Goal: Information Seeking & Learning: Find specific fact

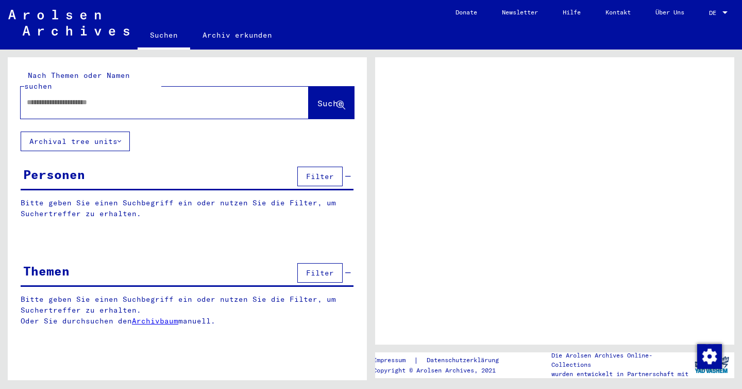
click at [218, 97] on input "text" at bounding box center [155, 102] width 257 height 11
click at [36, 97] on input "**********" at bounding box center [155, 102] width 257 height 11
type input "**********"
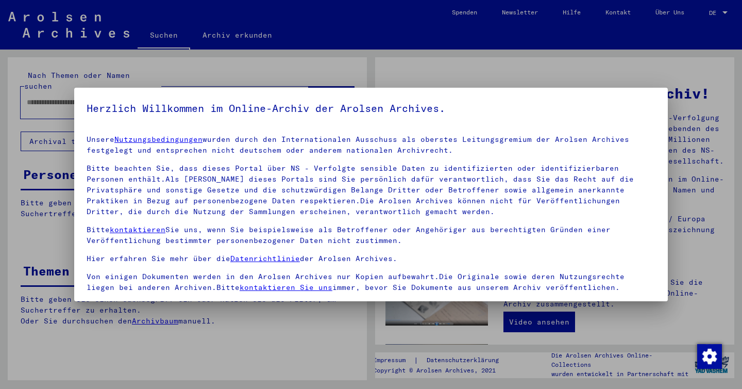
scroll to position [85, 0]
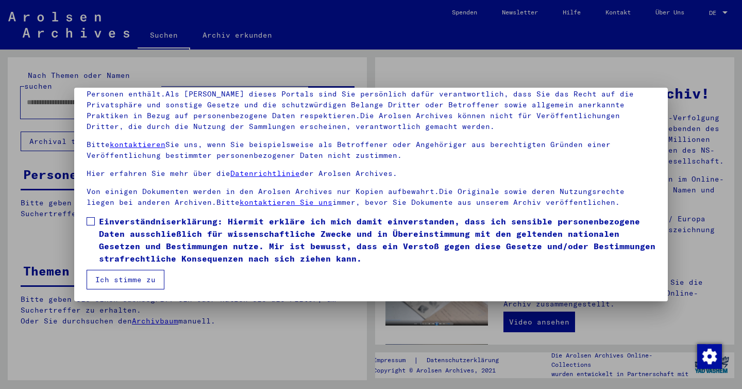
click at [92, 221] on span at bounding box center [91, 221] width 8 height 8
click at [123, 277] on button "Ich stimme zu" at bounding box center [126, 280] width 78 height 20
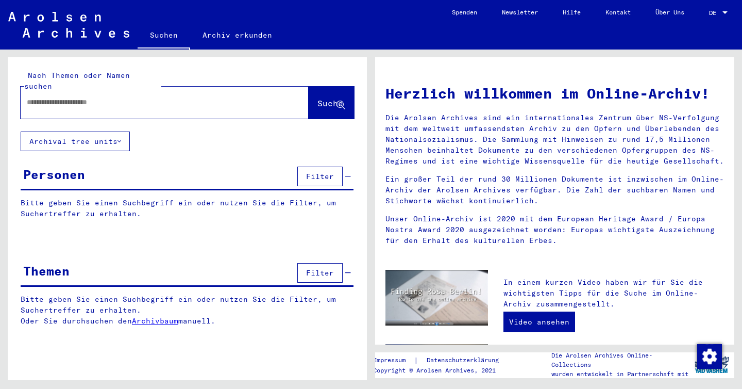
click at [74, 78] on mat-label "Nach Themen oder Namen suchen" at bounding box center [77, 81] width 106 height 20
click at [73, 97] on input "text" at bounding box center [152, 102] width 251 height 11
type input "**********"
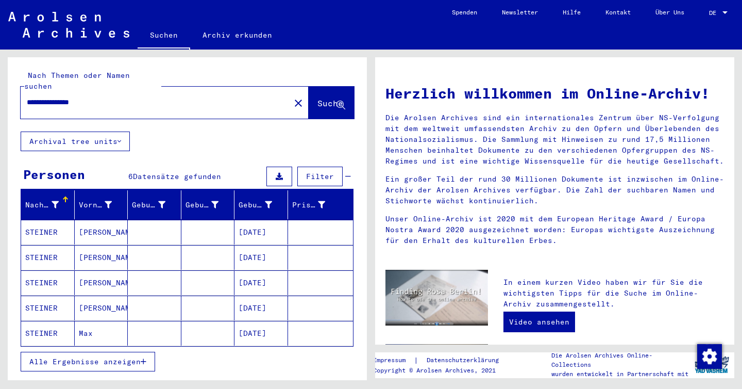
click at [107, 227] on mat-cell "[PERSON_NAME]" at bounding box center [102, 232] width 54 height 25
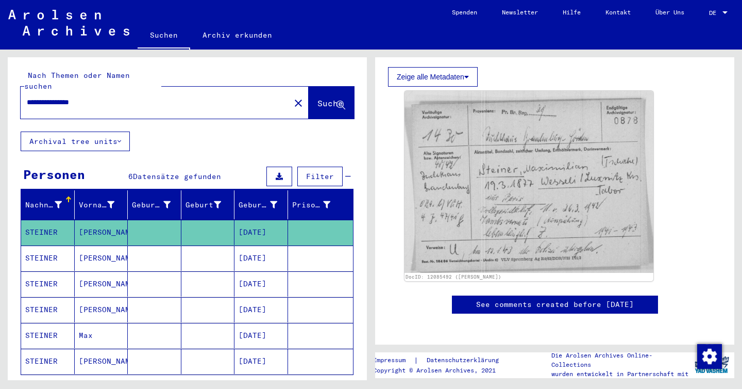
scroll to position [190, 0]
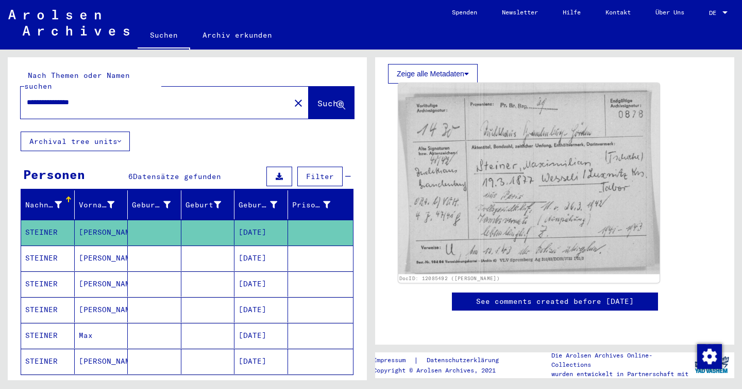
click at [495, 168] on img at bounding box center [529, 178] width 261 height 191
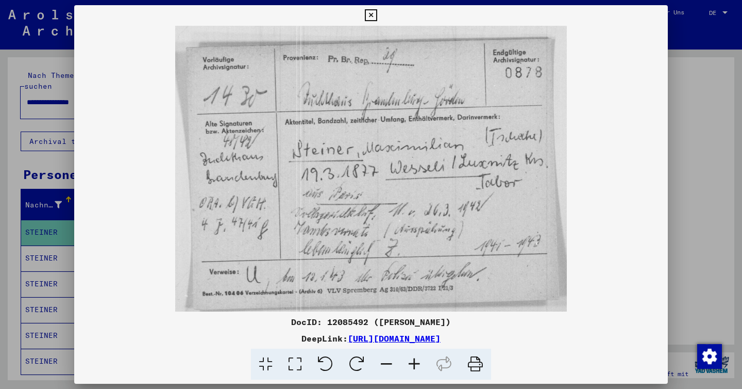
click at [370, 10] on icon at bounding box center [371, 15] width 12 height 12
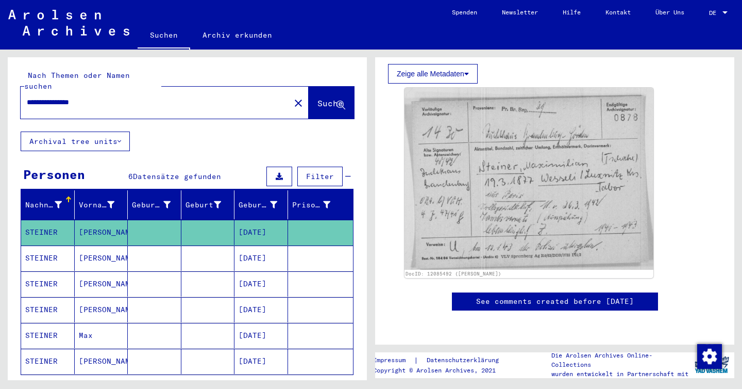
click at [141, 245] on mat-cell at bounding box center [155, 257] width 54 height 25
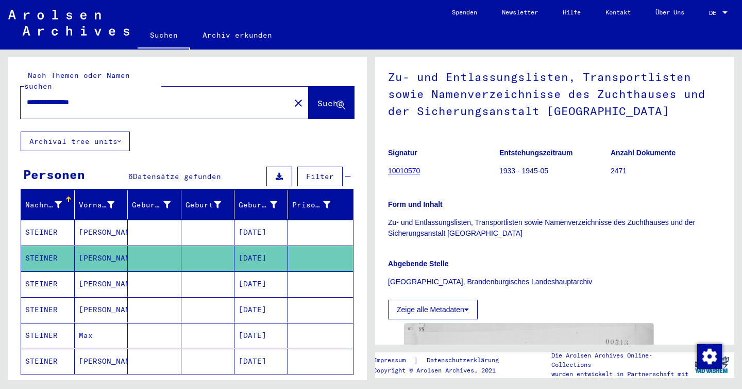
scroll to position [51, 0]
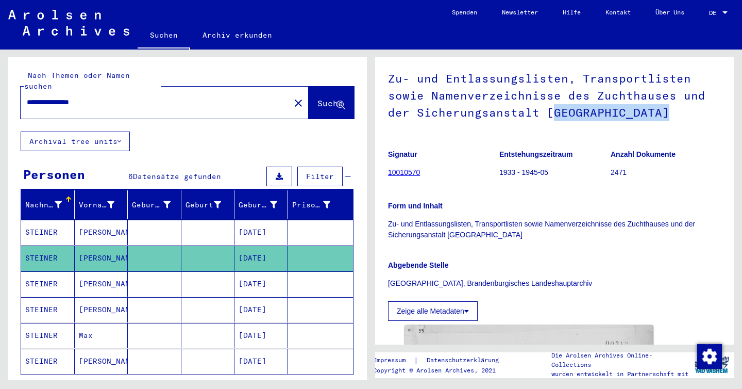
drag, startPoint x: 547, startPoint y: 115, endPoint x: 664, endPoint y: 114, distance: 117.0
click at [664, 114] on h1 "Zu- und Entlassungslisten, Transportlisten sowie Namenverzeichnisse des Zuchtha…" at bounding box center [555, 94] width 334 height 79
drag, startPoint x: 669, startPoint y: 114, endPoint x: 543, endPoint y: 113, distance: 125.3
click at [543, 113] on h1 "Zu- und Entlassungslisten, Transportlisten sowie Namenverzeichnisse des Zuchtha…" at bounding box center [555, 94] width 334 height 79
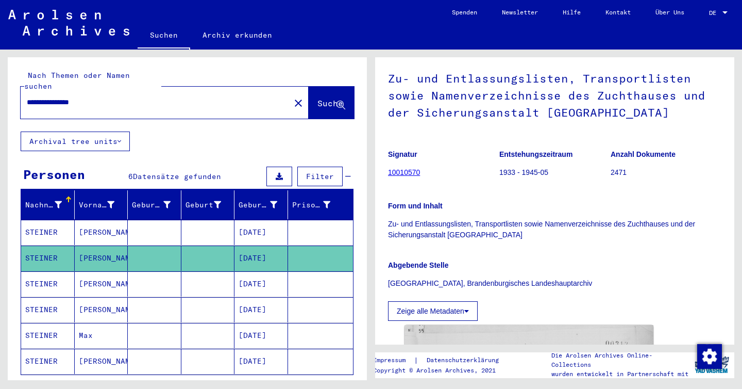
copy h1 "Brandenburg-Görden"
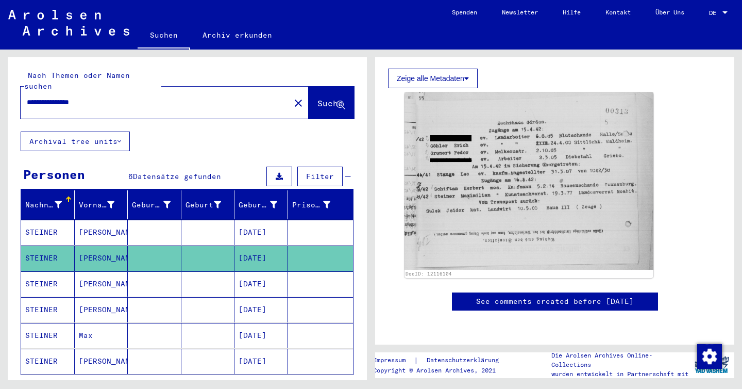
scroll to position [297, 0]
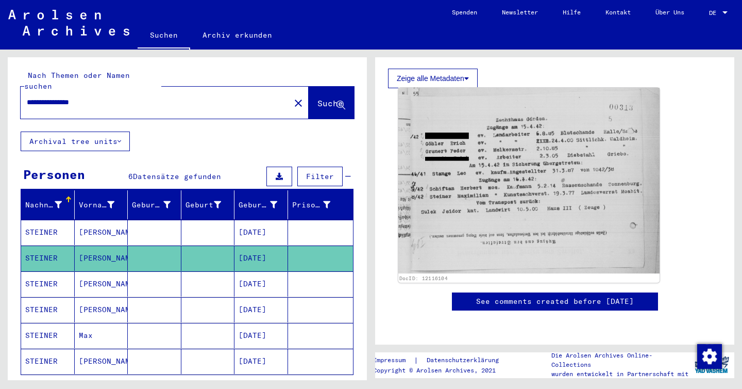
click at [538, 132] on img at bounding box center [529, 181] width 261 height 186
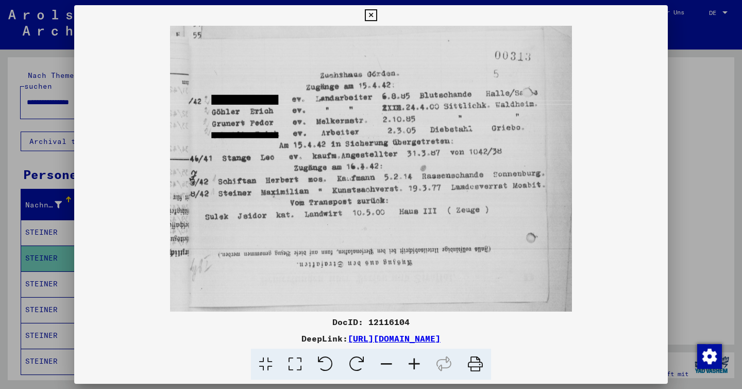
click at [370, 22] on button at bounding box center [371, 15] width 18 height 21
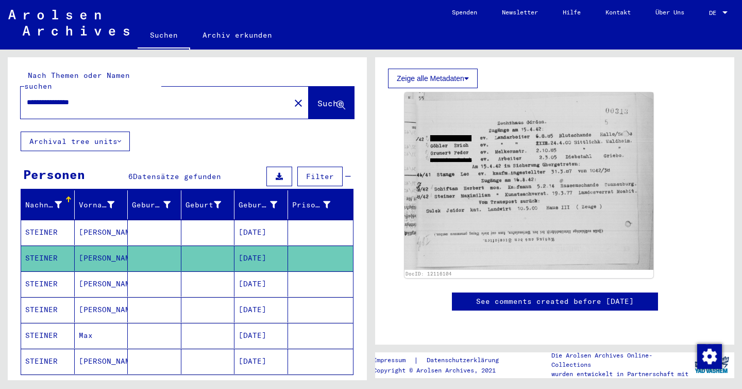
click at [152, 271] on mat-cell at bounding box center [155, 283] width 54 height 25
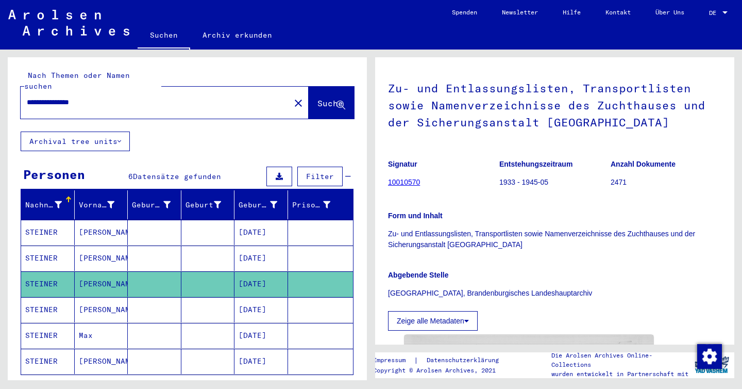
scroll to position [40, 0]
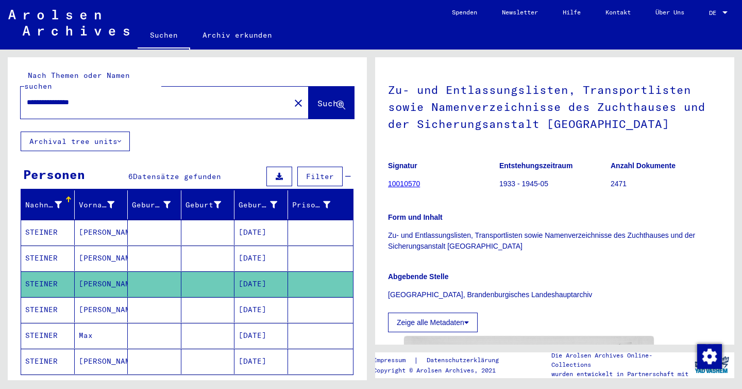
drag, startPoint x: 680, startPoint y: 129, endPoint x: 379, endPoint y: 81, distance: 304.9
click at [379, 81] on yv-its-full-details "1 Inhaftierungsdokumente / 1.2 Verschiedenes / 1.2.2 Gefängnisse / [TECHNICAL_I…" at bounding box center [554, 379] width 359 height 699
copy h1 "Zu- und Entlassungslisten, Transportlisten sowie Namenverzeichnisse des Zuchtha…"
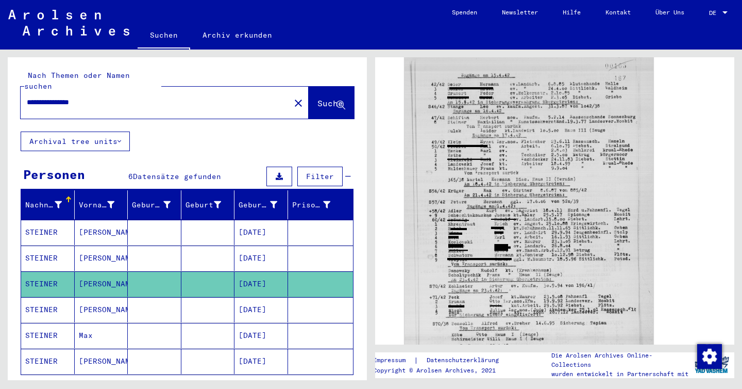
scroll to position [355, 0]
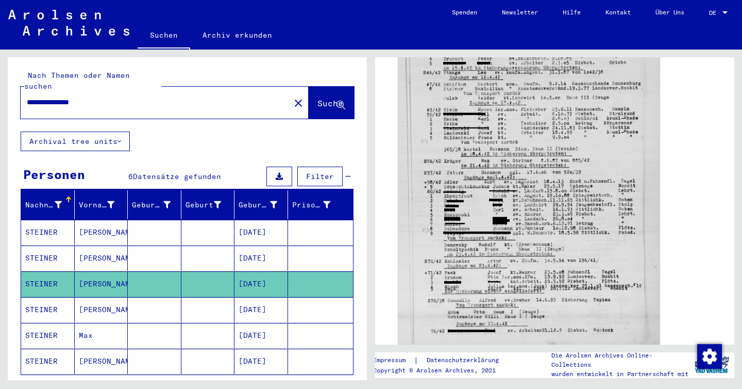
click at [495, 112] on img at bounding box center [529, 185] width 261 height 347
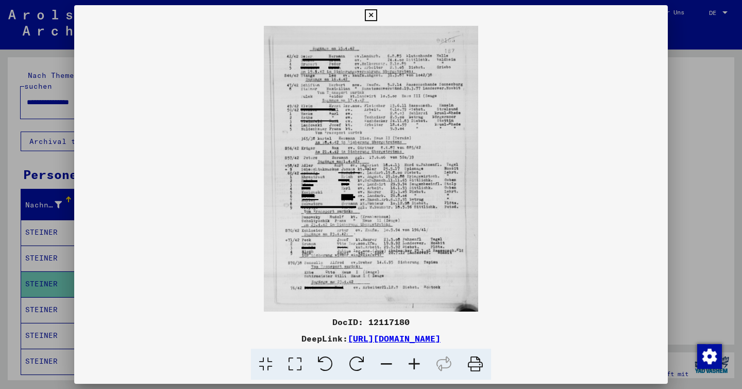
click at [372, 13] on icon at bounding box center [371, 15] width 12 height 12
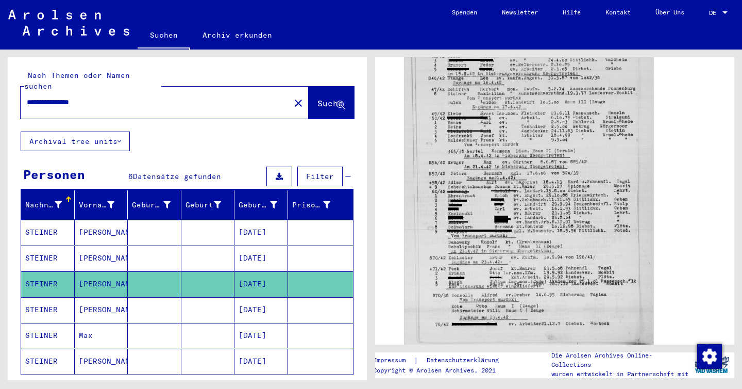
click at [138, 297] on mat-cell at bounding box center [155, 309] width 54 height 25
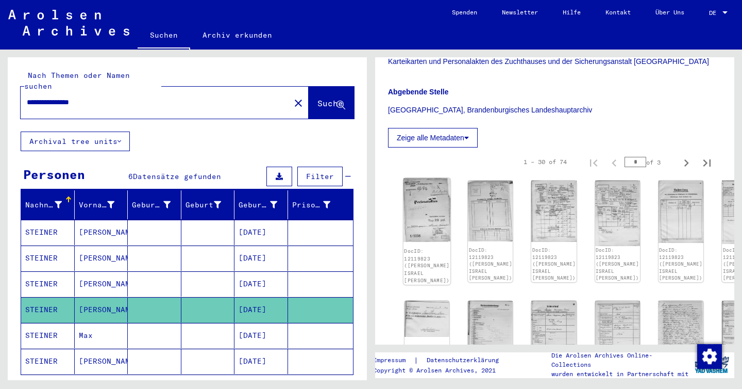
click at [429, 201] on img at bounding box center [427, 210] width 47 height 64
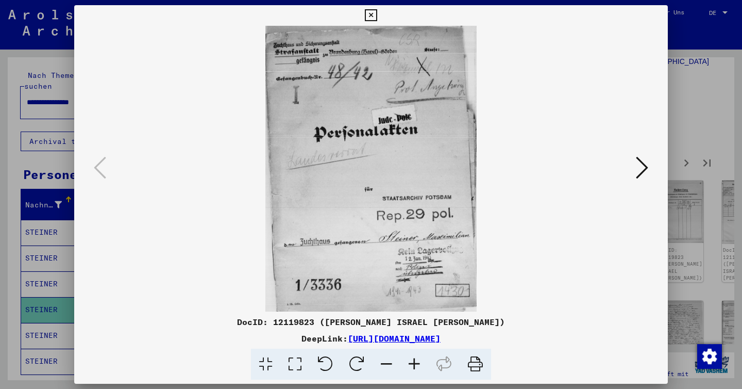
click at [647, 168] on icon at bounding box center [642, 167] width 12 height 25
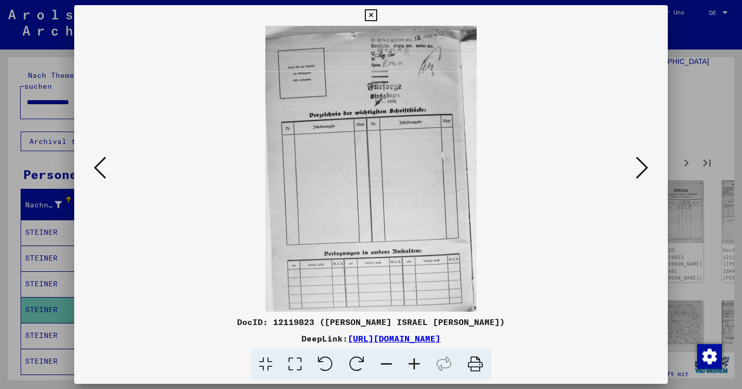
click at [647, 168] on icon at bounding box center [642, 167] width 12 height 25
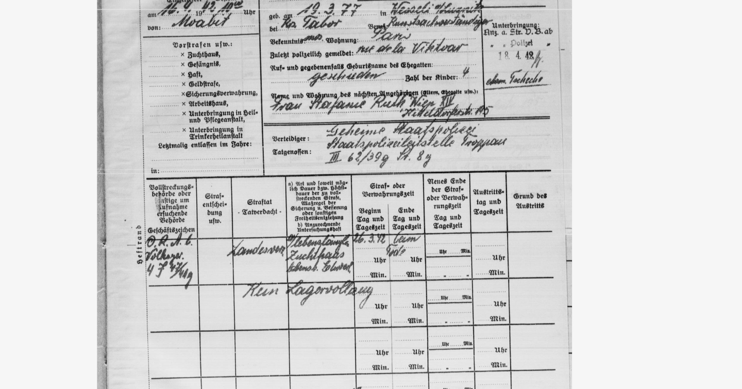
click at [400, 90] on img at bounding box center [371, 169] width 524 height 286
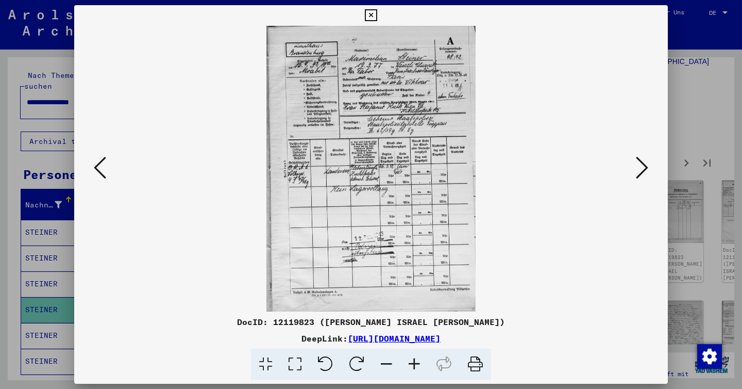
click at [641, 169] on icon at bounding box center [642, 167] width 12 height 25
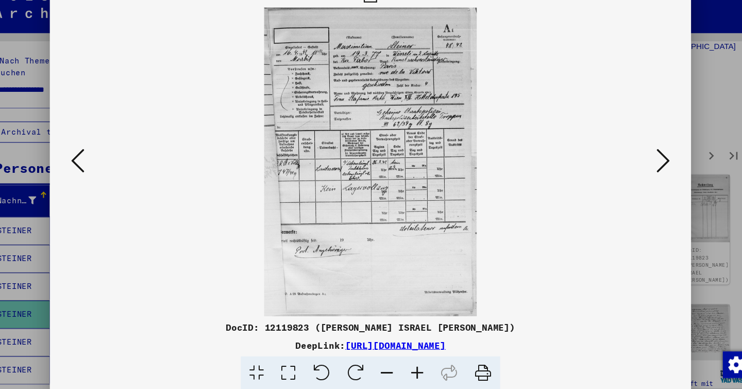
click at [638, 170] on icon at bounding box center [642, 167] width 12 height 25
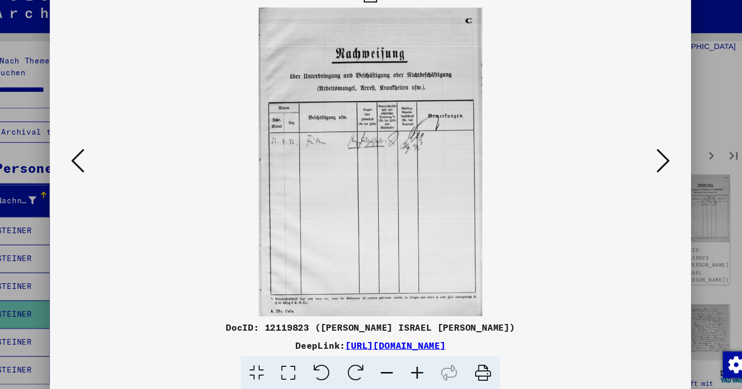
click at [638, 170] on icon at bounding box center [642, 167] width 12 height 25
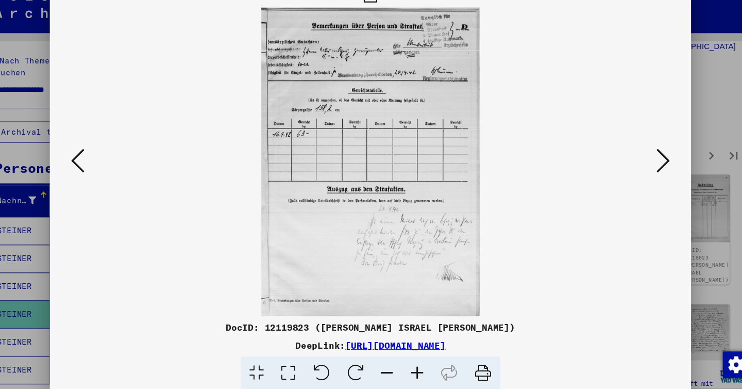
click at [638, 170] on icon at bounding box center [642, 167] width 12 height 25
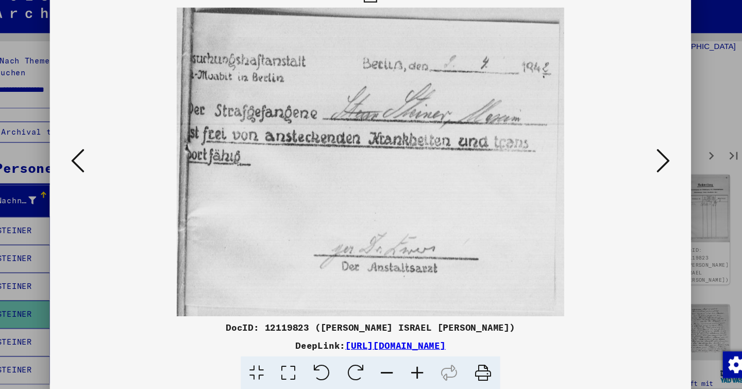
click at [638, 170] on icon at bounding box center [642, 167] width 12 height 25
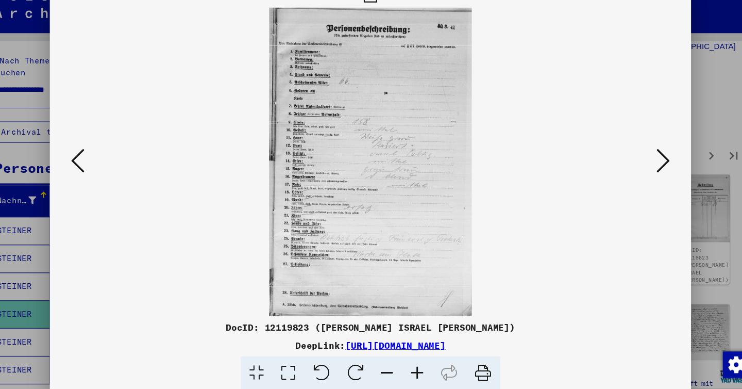
click at [638, 170] on icon at bounding box center [642, 167] width 12 height 25
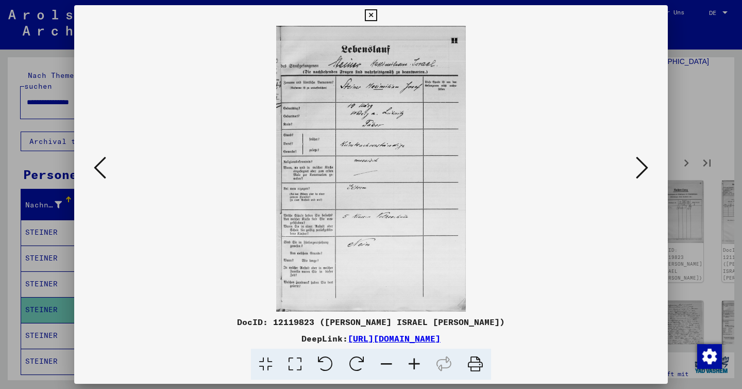
click at [646, 168] on icon at bounding box center [642, 167] width 12 height 25
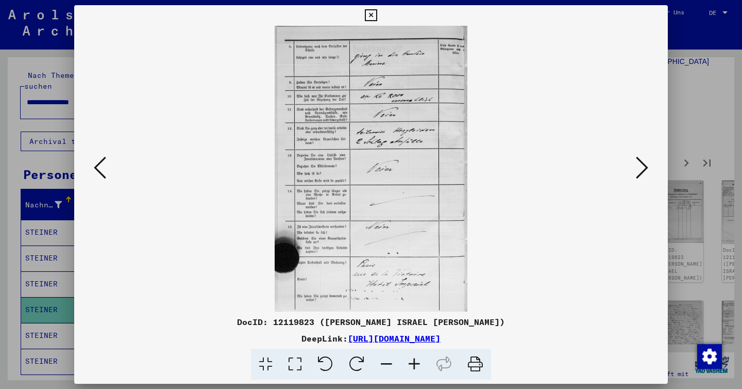
click at [639, 167] on icon at bounding box center [642, 167] width 12 height 25
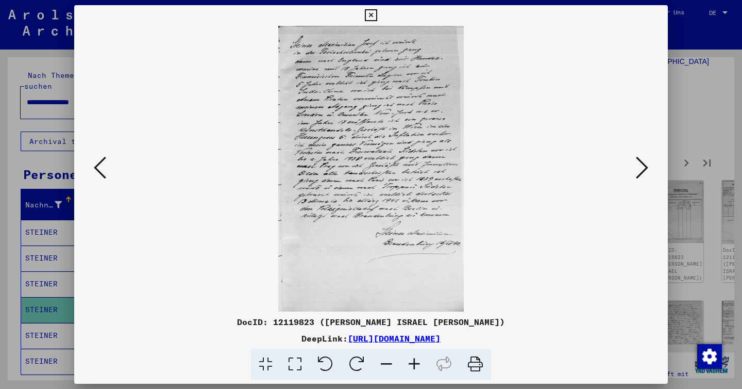
drag, startPoint x: 341, startPoint y: 134, endPoint x: 327, endPoint y: 4, distance: 130.7
click at [0, 0] on div "DocID: 12119823 ([PERSON_NAME] ISRAEL [PERSON_NAME]) DeepLink: [URL][DOMAIN_NAM…" at bounding box center [371, 194] width 742 height 389
click at [638, 169] on icon at bounding box center [642, 167] width 12 height 25
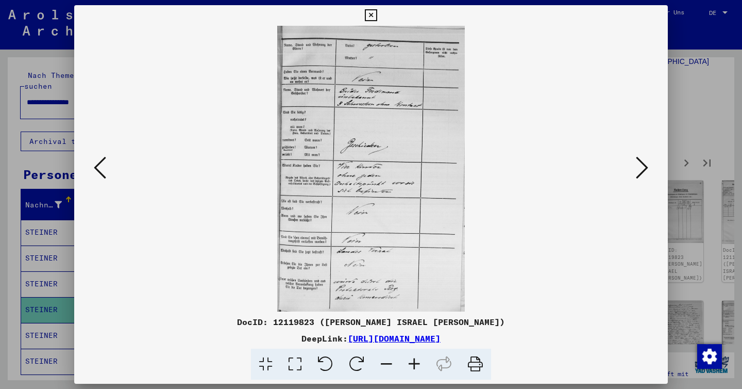
click at [645, 168] on icon at bounding box center [642, 167] width 12 height 25
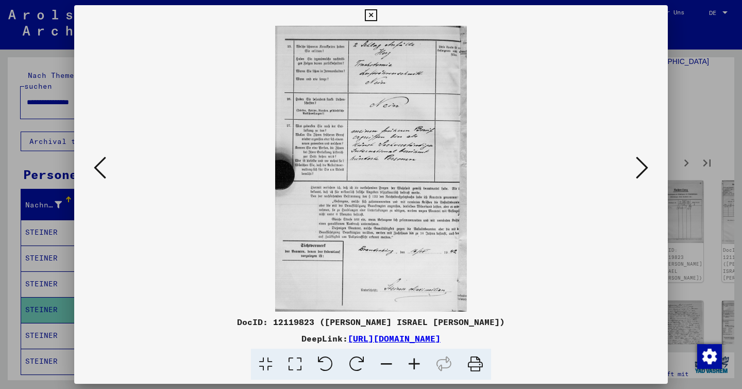
click at [634, 173] on button at bounding box center [642, 168] width 19 height 29
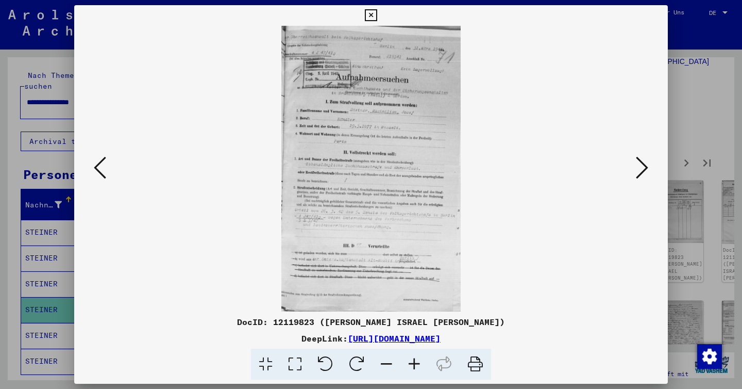
click at [634, 170] on button at bounding box center [642, 168] width 19 height 29
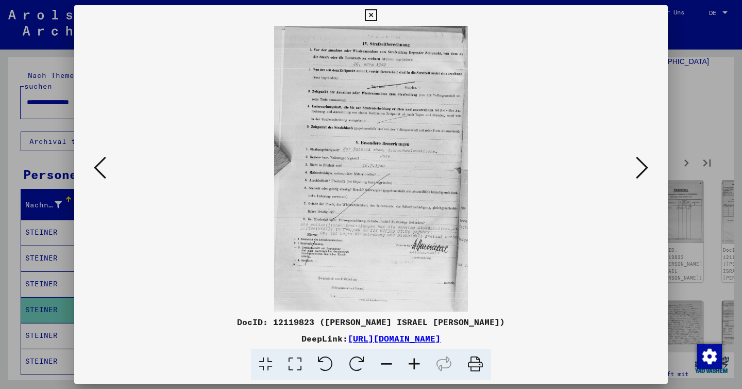
click at [636, 168] on icon at bounding box center [642, 167] width 12 height 25
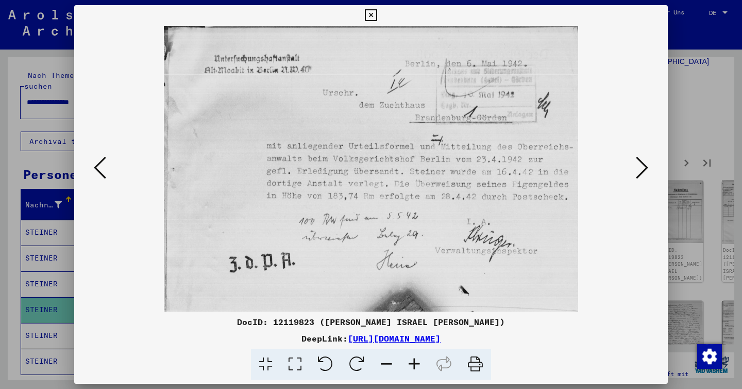
click at [641, 167] on icon at bounding box center [642, 167] width 12 height 25
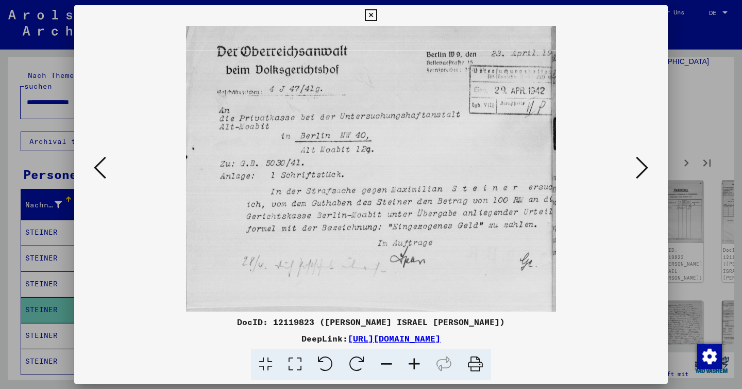
click at [641, 167] on icon at bounding box center [642, 167] width 12 height 25
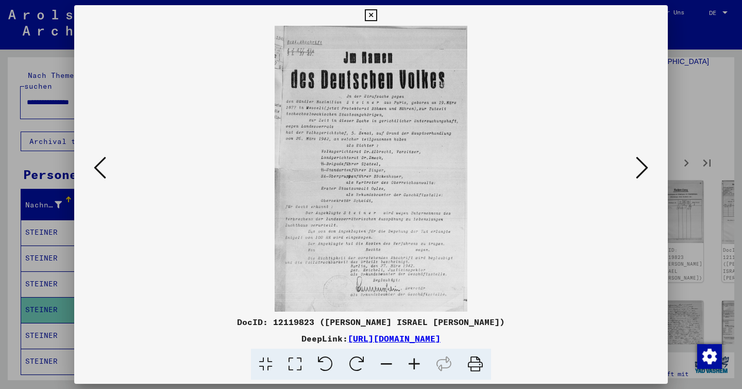
click at [636, 160] on button at bounding box center [642, 168] width 19 height 29
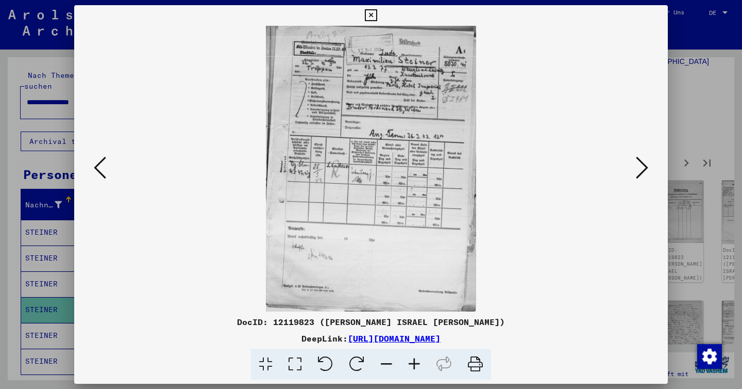
click at [636, 160] on button at bounding box center [642, 168] width 19 height 29
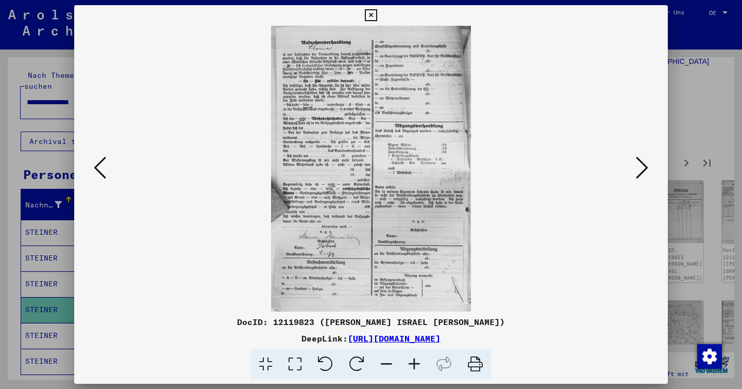
click at [636, 160] on button at bounding box center [642, 168] width 19 height 29
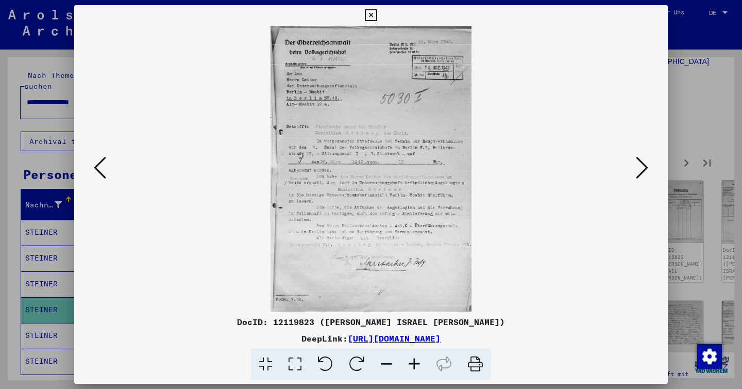
click at [642, 169] on icon at bounding box center [642, 167] width 12 height 25
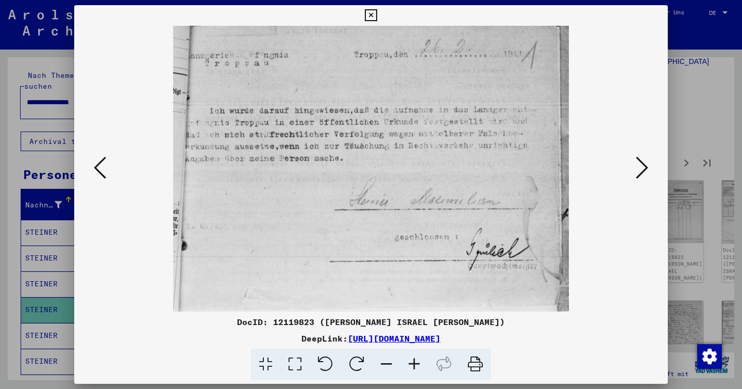
click at [638, 165] on icon at bounding box center [642, 167] width 12 height 25
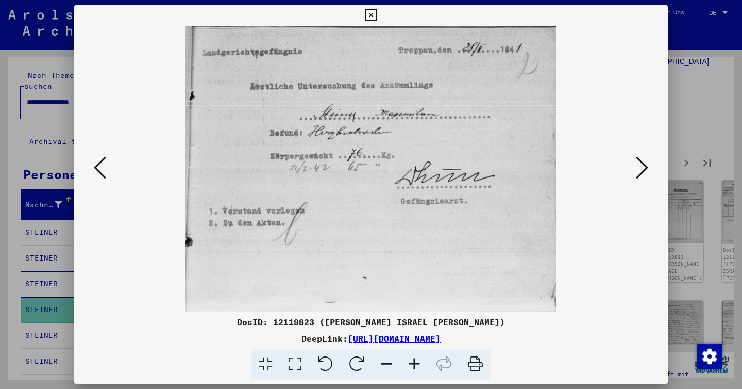
click at [638, 165] on icon at bounding box center [642, 167] width 12 height 25
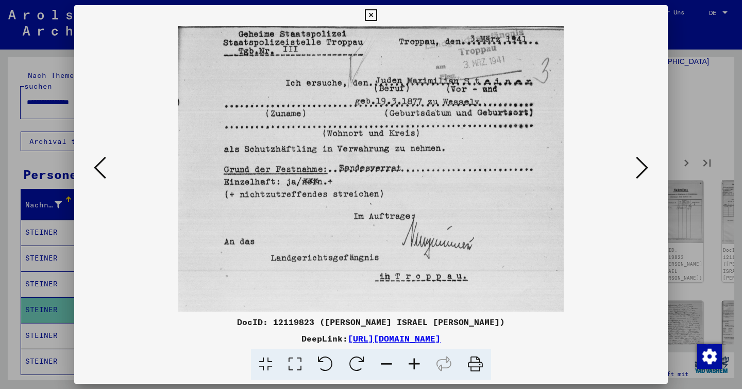
click at [638, 165] on icon at bounding box center [642, 167] width 12 height 25
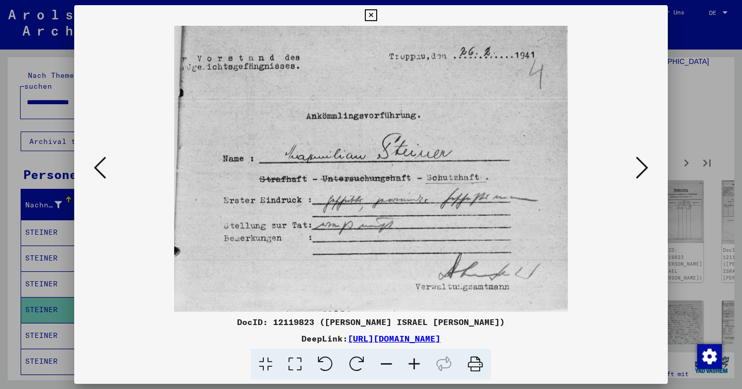
click at [638, 165] on icon at bounding box center [642, 167] width 12 height 25
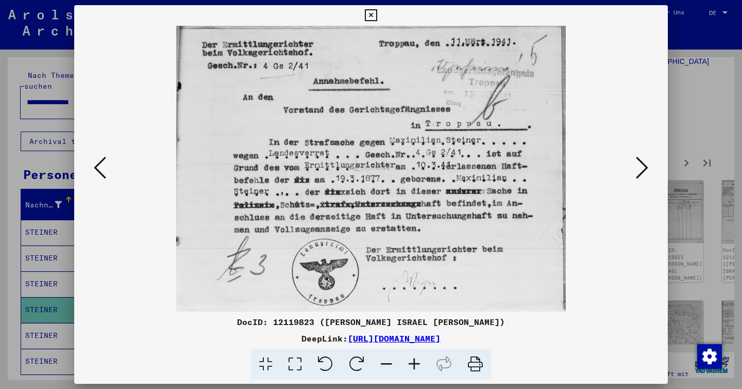
click at [638, 165] on icon at bounding box center [642, 167] width 12 height 25
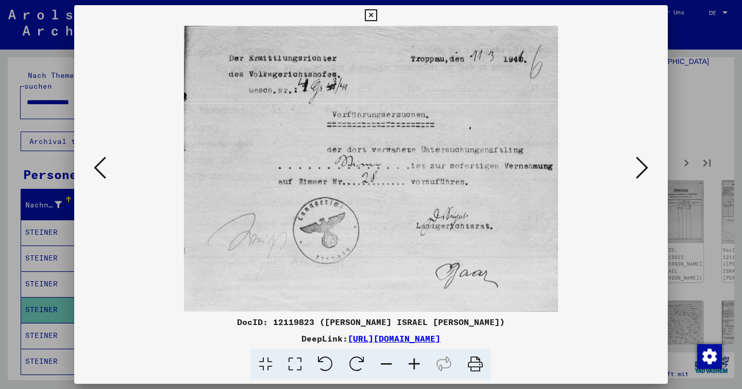
click at [638, 165] on icon at bounding box center [642, 167] width 12 height 25
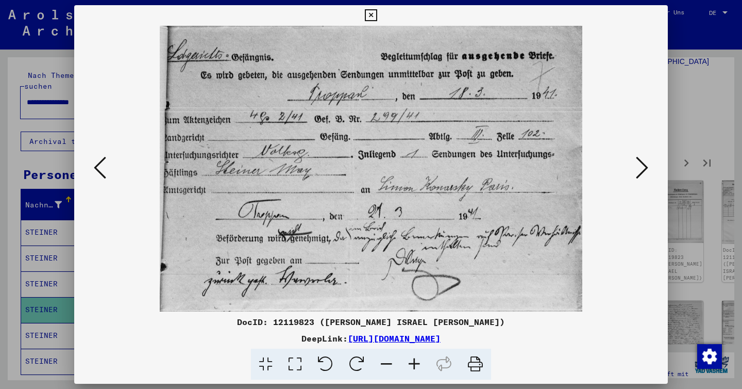
click at [638, 165] on icon at bounding box center [642, 167] width 12 height 25
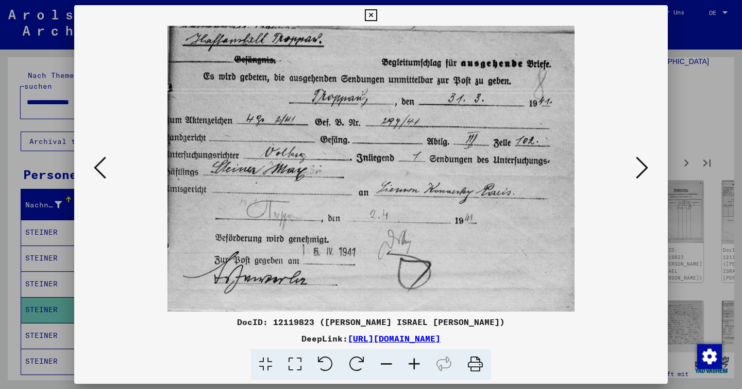
click at [638, 165] on icon at bounding box center [642, 167] width 12 height 25
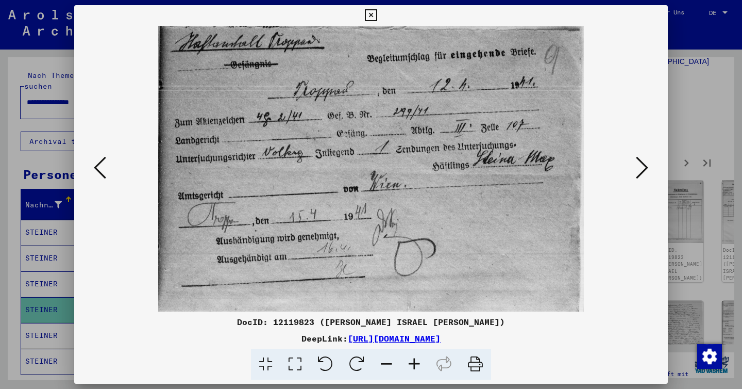
click at [638, 165] on icon at bounding box center [642, 167] width 12 height 25
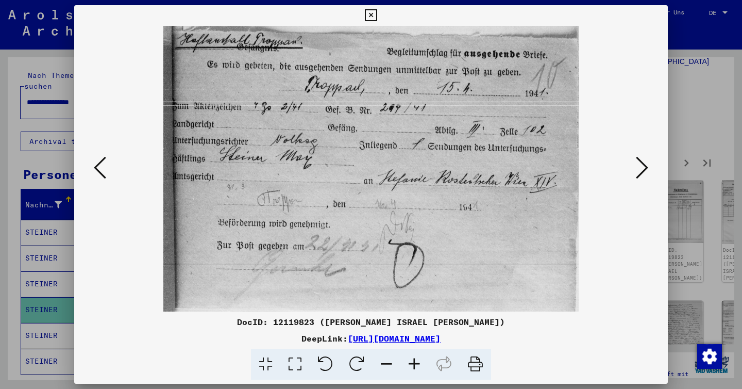
click at [638, 165] on icon at bounding box center [642, 167] width 12 height 25
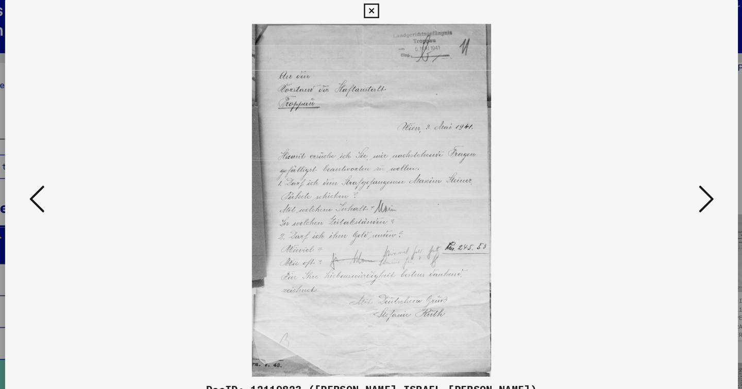
click at [638, 169] on icon at bounding box center [642, 167] width 12 height 25
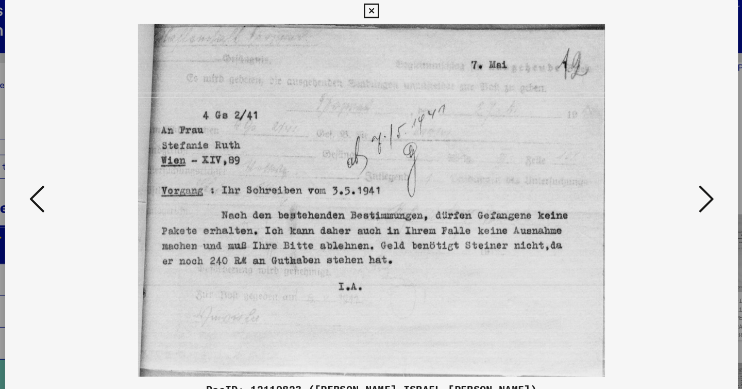
click at [638, 169] on icon at bounding box center [642, 167] width 12 height 25
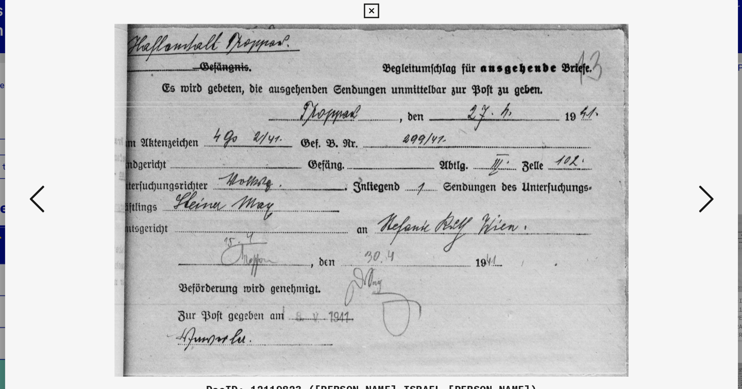
click at [638, 169] on icon at bounding box center [642, 167] width 12 height 25
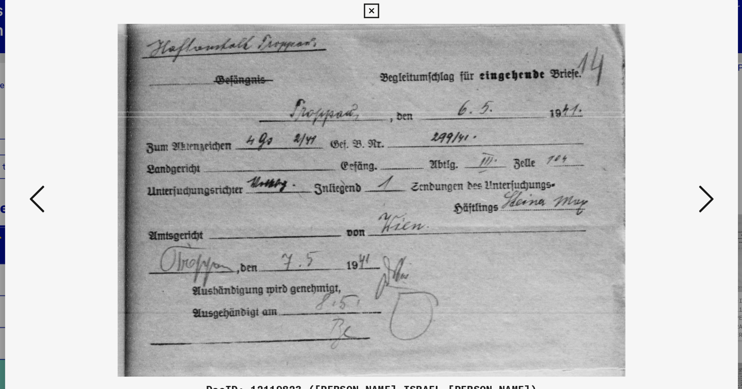
click at [638, 169] on icon at bounding box center [642, 167] width 12 height 25
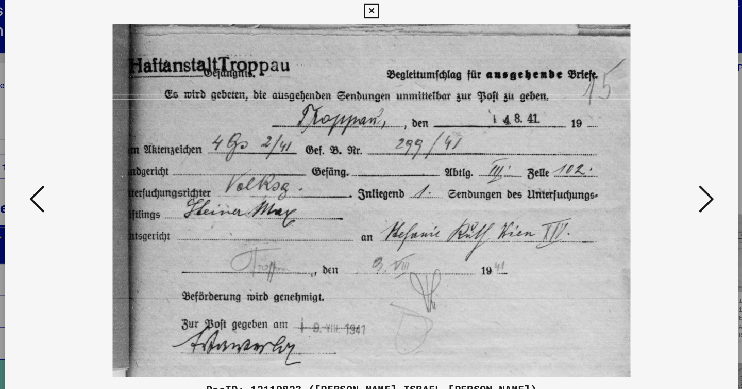
click at [638, 169] on icon at bounding box center [642, 167] width 12 height 25
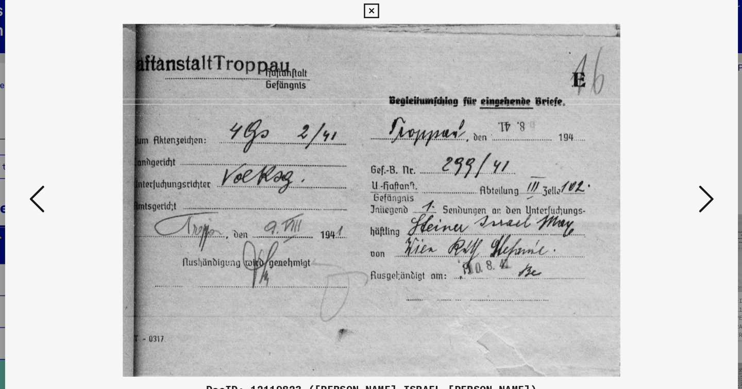
click at [638, 169] on icon at bounding box center [642, 167] width 12 height 25
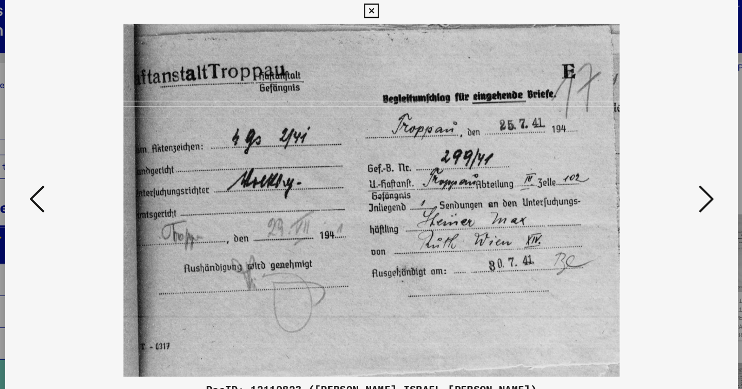
click at [638, 169] on icon at bounding box center [642, 167] width 12 height 25
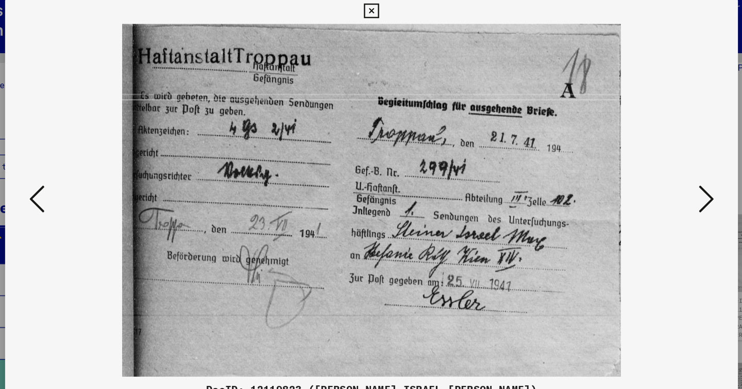
click at [638, 169] on icon at bounding box center [642, 167] width 12 height 25
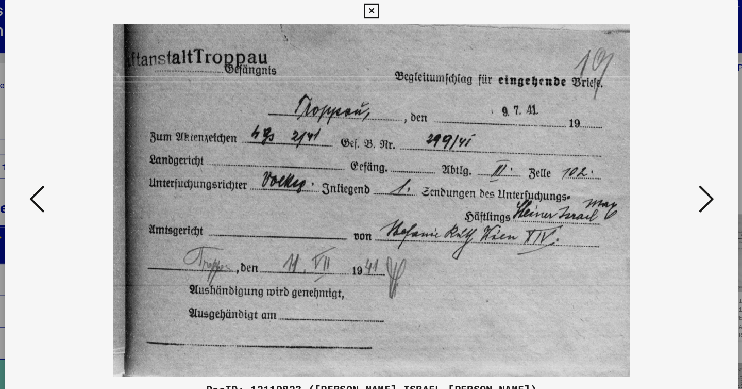
click at [638, 169] on icon at bounding box center [642, 167] width 12 height 25
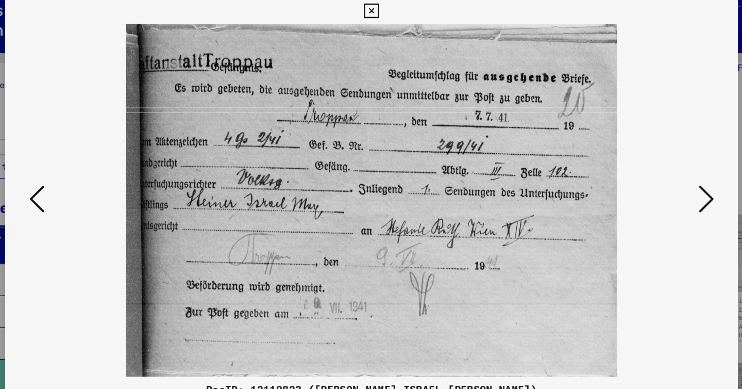
click at [638, 169] on icon at bounding box center [642, 167] width 12 height 25
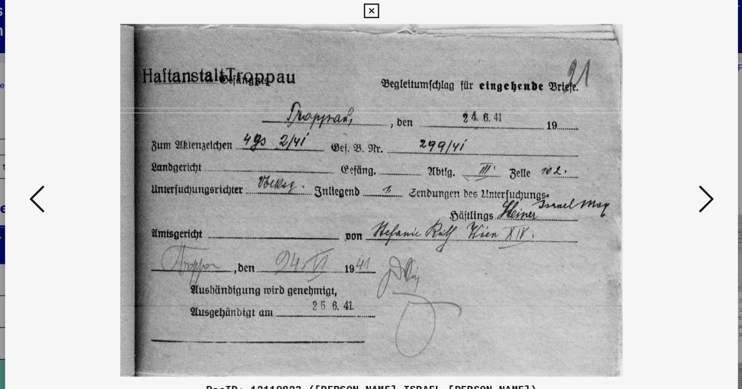
click at [638, 169] on icon at bounding box center [642, 167] width 12 height 25
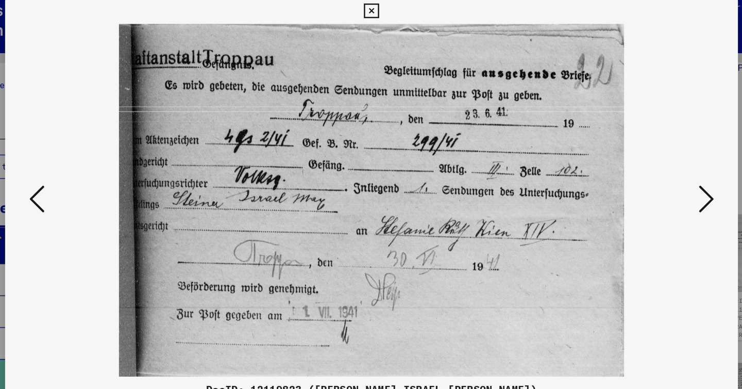
click at [638, 169] on icon at bounding box center [642, 167] width 12 height 25
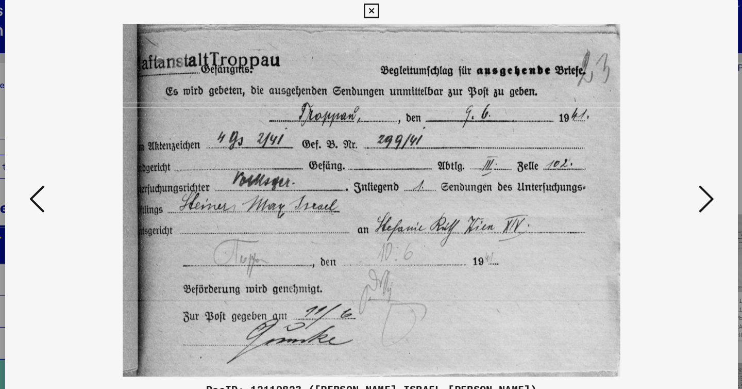
click at [638, 169] on icon at bounding box center [642, 167] width 12 height 25
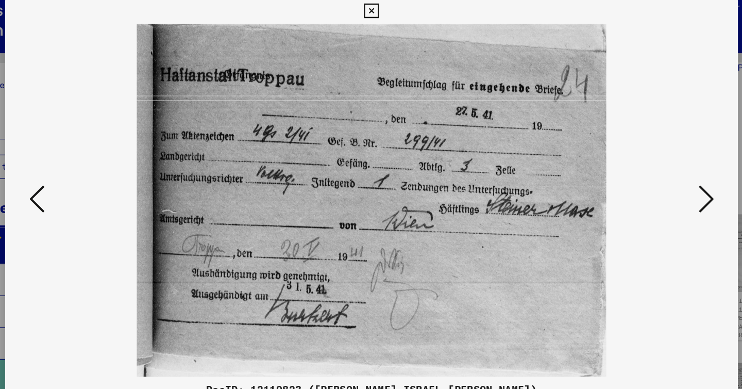
click at [638, 169] on icon at bounding box center [642, 167] width 12 height 25
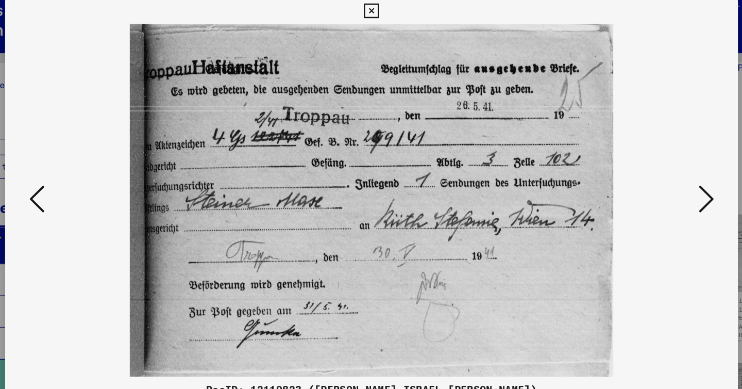
click at [638, 169] on icon at bounding box center [642, 167] width 12 height 25
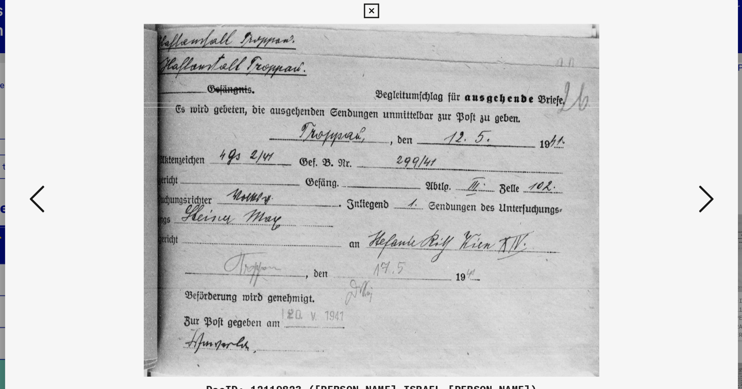
click at [638, 169] on icon at bounding box center [642, 167] width 12 height 25
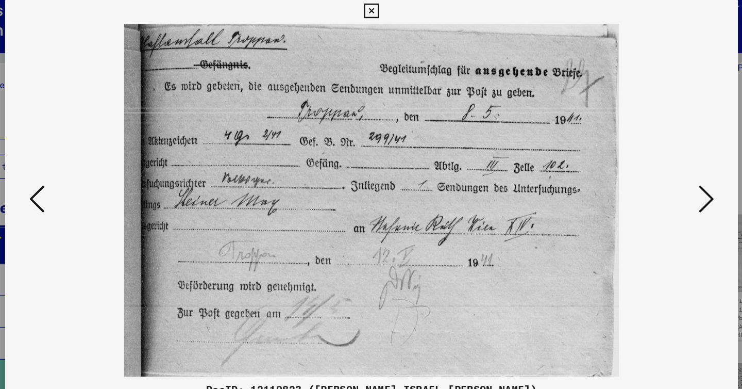
click at [638, 169] on icon at bounding box center [642, 167] width 12 height 25
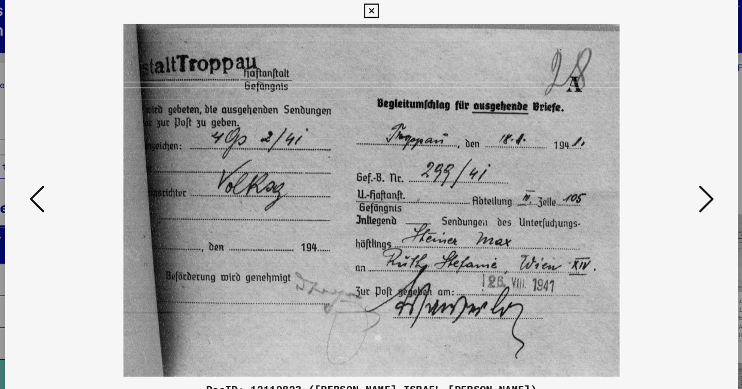
click at [638, 169] on icon at bounding box center [642, 167] width 12 height 25
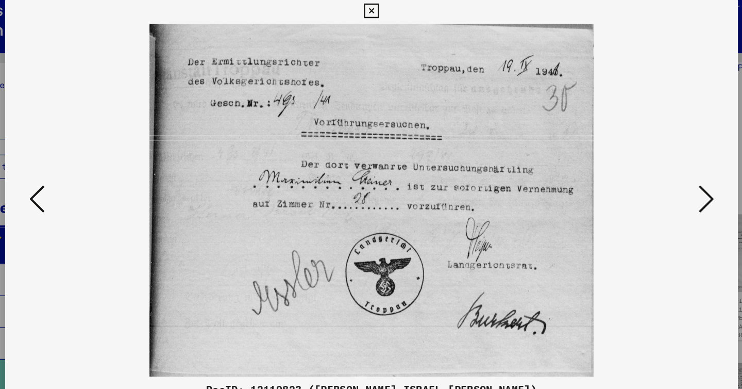
click at [638, 169] on icon at bounding box center [642, 167] width 12 height 25
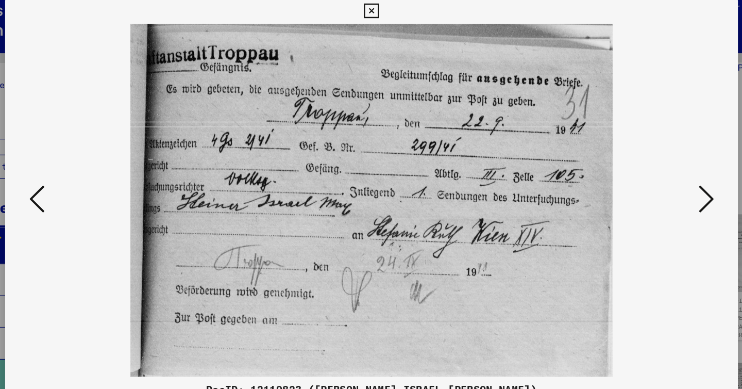
click at [638, 169] on icon at bounding box center [642, 167] width 12 height 25
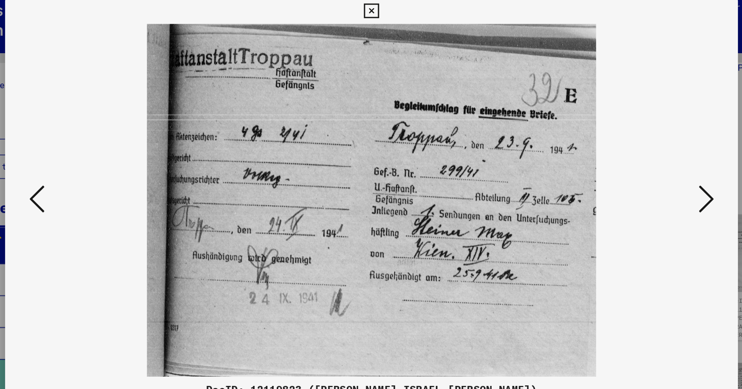
click at [638, 169] on icon at bounding box center [642, 167] width 12 height 25
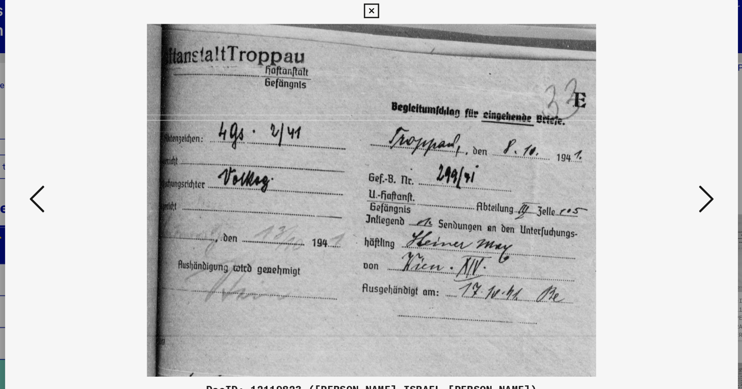
click at [638, 169] on icon at bounding box center [642, 167] width 12 height 25
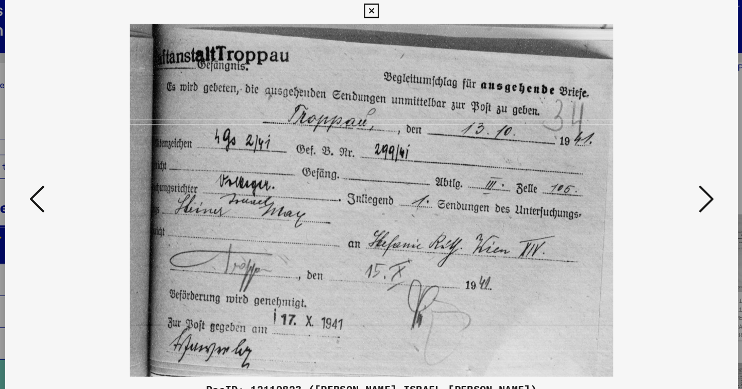
click at [638, 169] on icon at bounding box center [642, 167] width 12 height 25
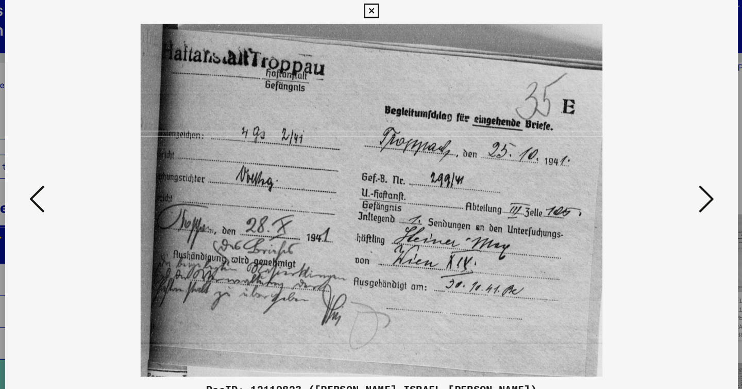
click at [638, 169] on icon at bounding box center [642, 167] width 12 height 25
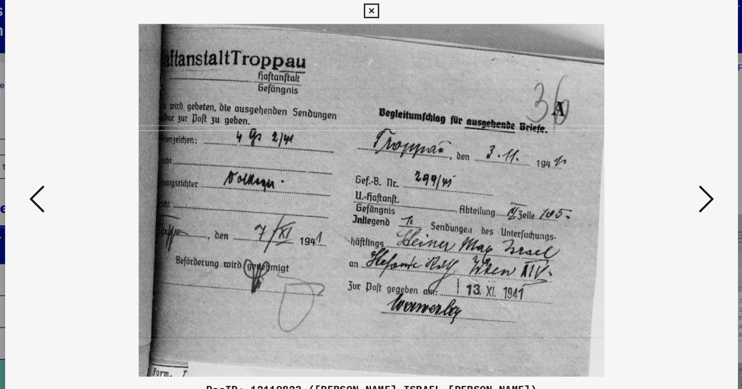
click at [638, 169] on icon at bounding box center [642, 167] width 12 height 25
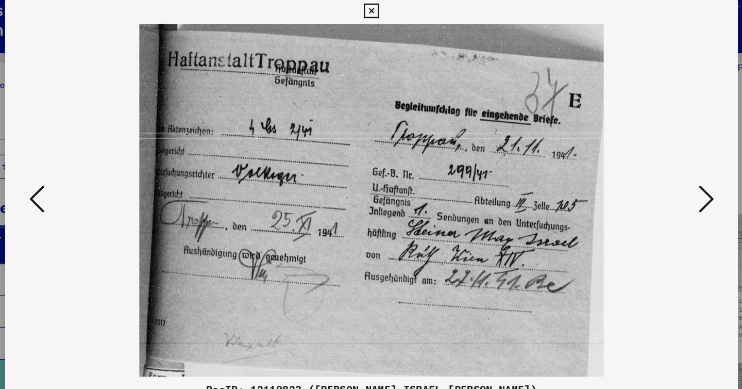
click at [638, 169] on icon at bounding box center [642, 167] width 12 height 25
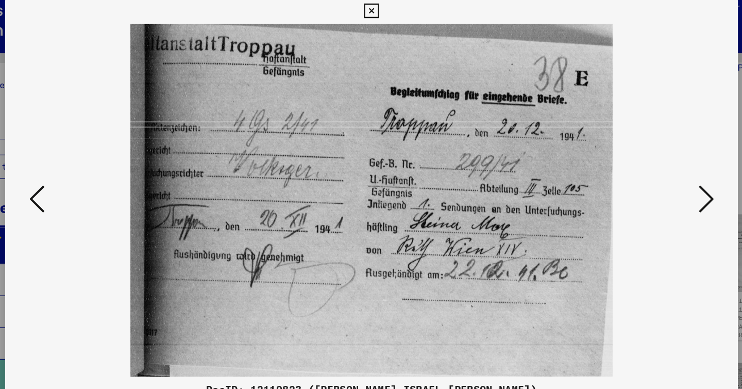
click at [638, 169] on icon at bounding box center [642, 167] width 12 height 25
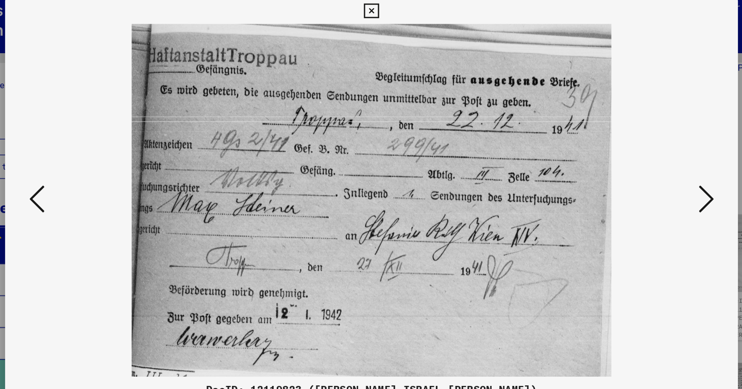
click at [638, 169] on icon at bounding box center [642, 167] width 12 height 25
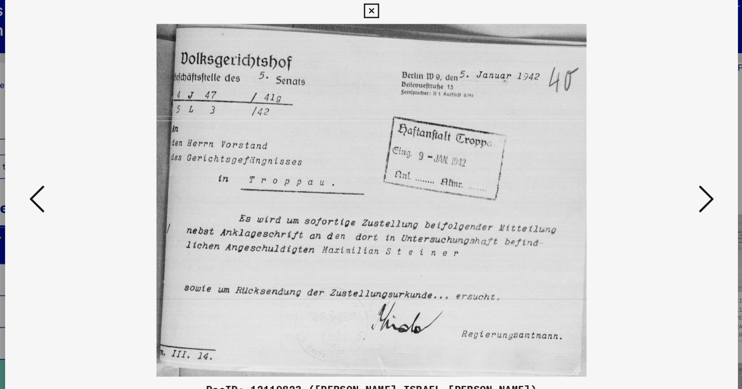
click at [638, 169] on icon at bounding box center [642, 167] width 12 height 25
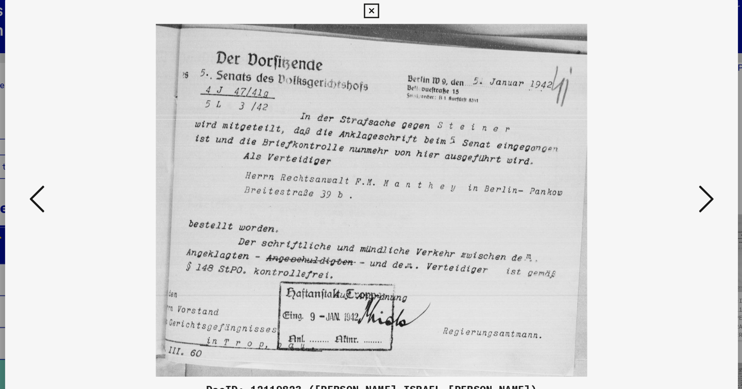
click at [89, 167] on div at bounding box center [371, 169] width 594 height 286
click at [99, 168] on icon at bounding box center [100, 167] width 12 height 25
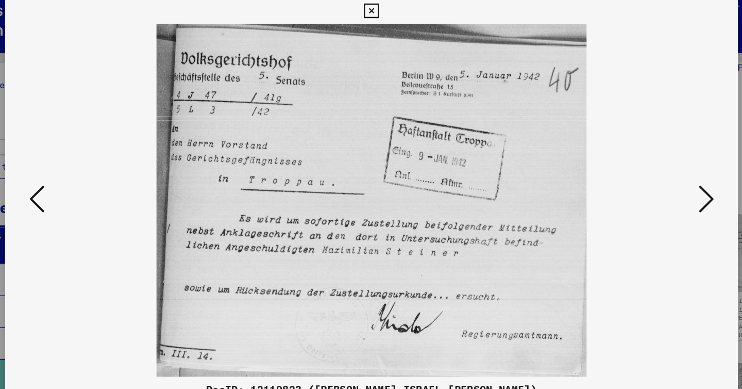
click at [644, 163] on icon at bounding box center [642, 167] width 12 height 25
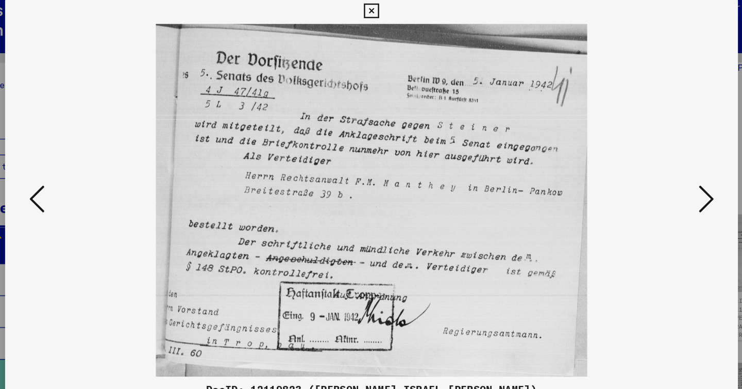
click at [644, 163] on icon at bounding box center [642, 167] width 12 height 25
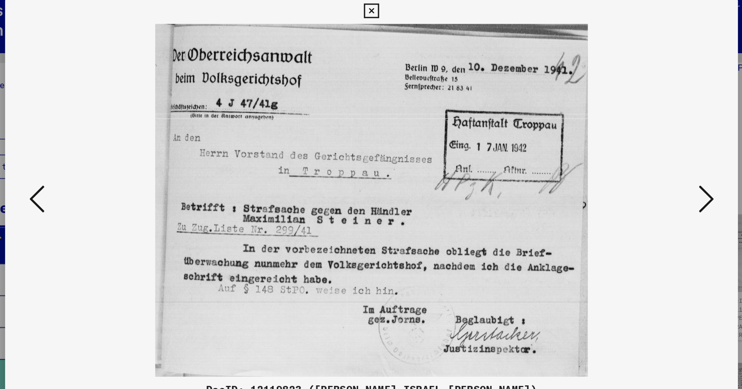
click at [644, 163] on icon at bounding box center [642, 167] width 12 height 25
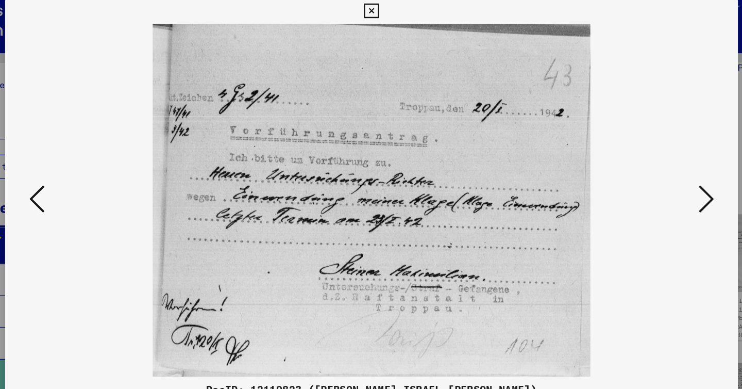
click at [644, 163] on icon at bounding box center [642, 167] width 12 height 25
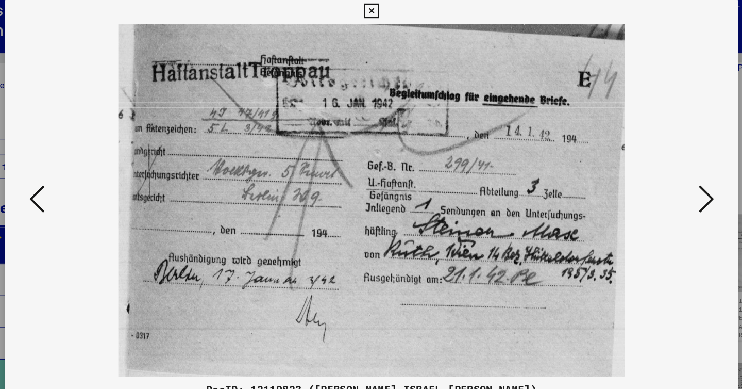
click at [644, 163] on icon at bounding box center [642, 167] width 12 height 25
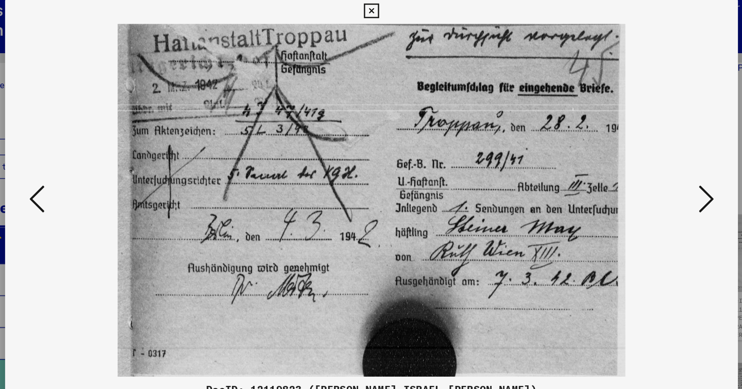
click at [644, 163] on icon at bounding box center [642, 167] width 12 height 25
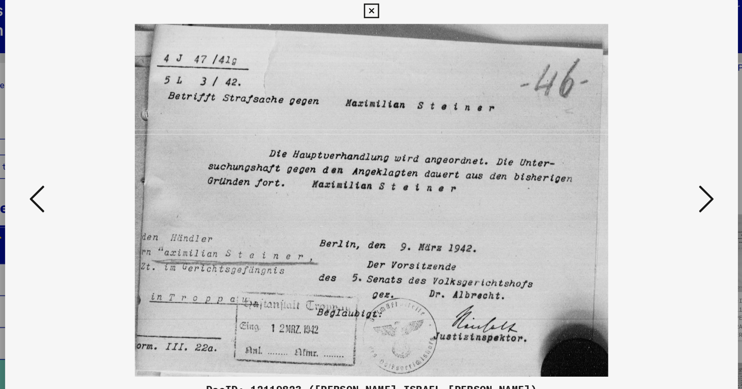
click at [644, 163] on icon at bounding box center [642, 167] width 12 height 25
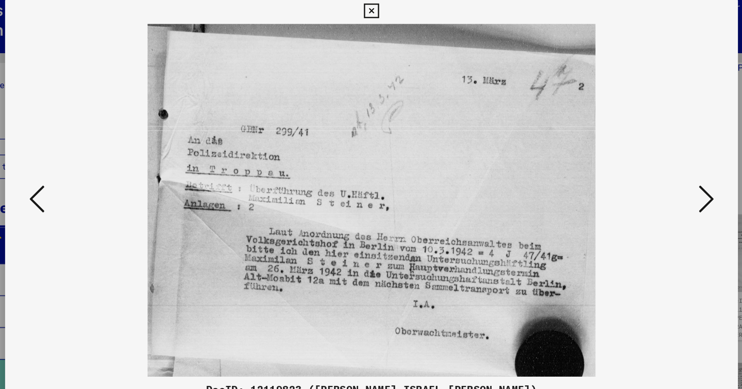
click at [644, 163] on icon at bounding box center [642, 167] width 12 height 25
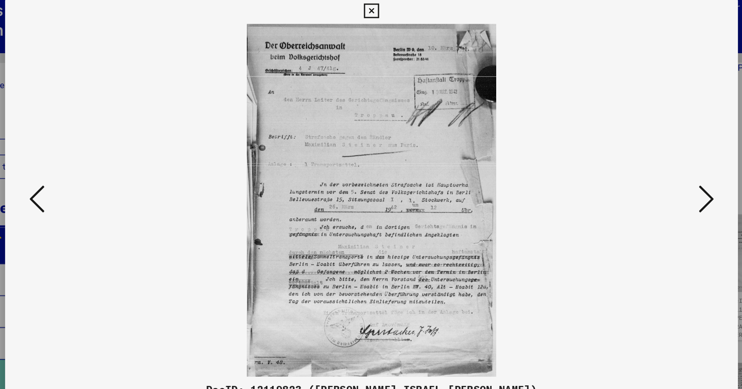
click at [644, 163] on icon at bounding box center [642, 167] width 12 height 25
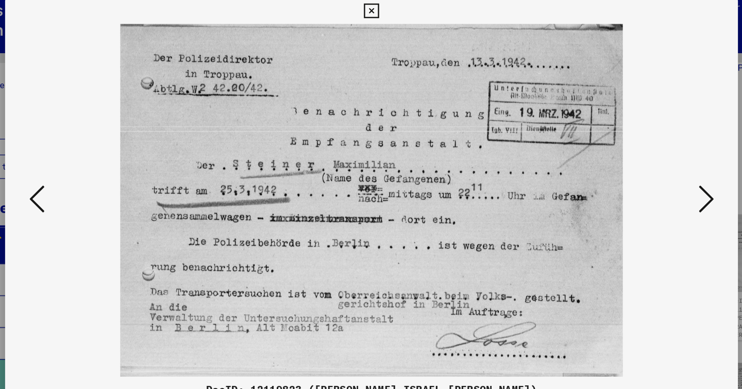
click at [644, 163] on icon at bounding box center [642, 167] width 12 height 25
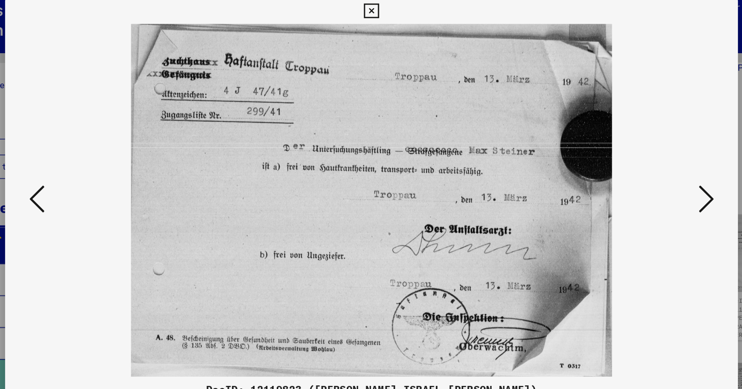
click at [644, 163] on icon at bounding box center [642, 167] width 12 height 25
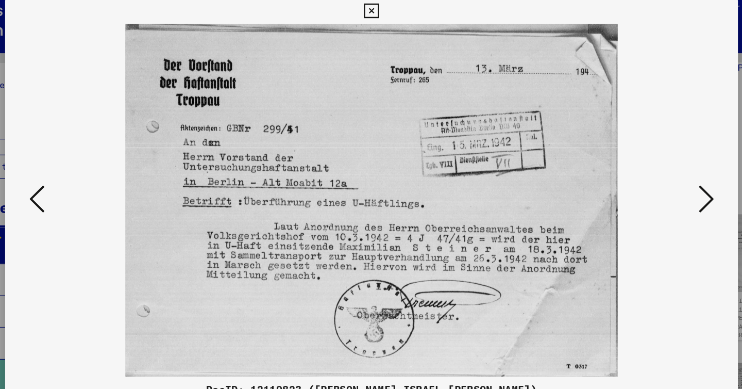
click at [644, 163] on icon at bounding box center [642, 167] width 12 height 25
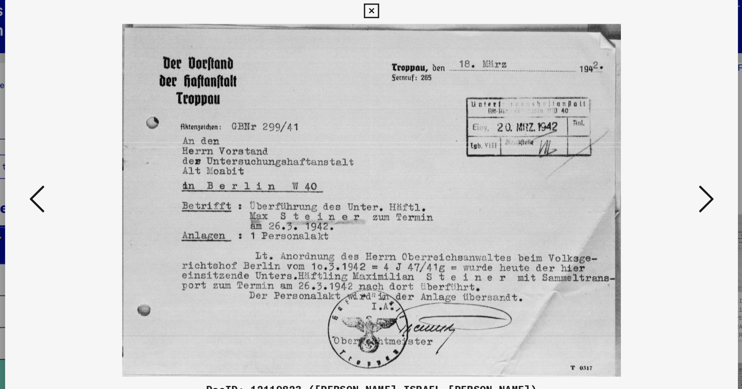
click at [644, 163] on icon at bounding box center [642, 167] width 12 height 25
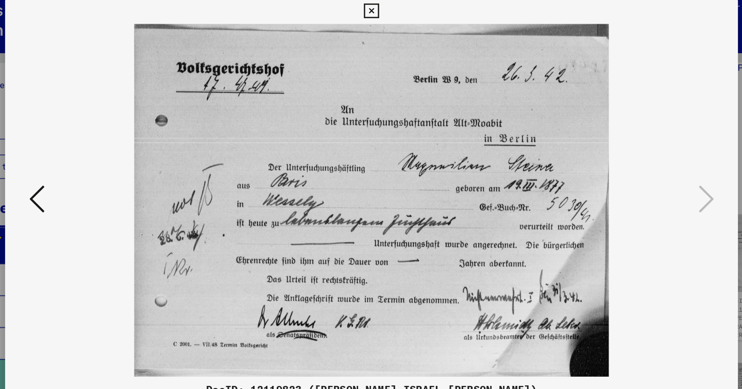
click at [369, 12] on icon at bounding box center [371, 15] width 12 height 12
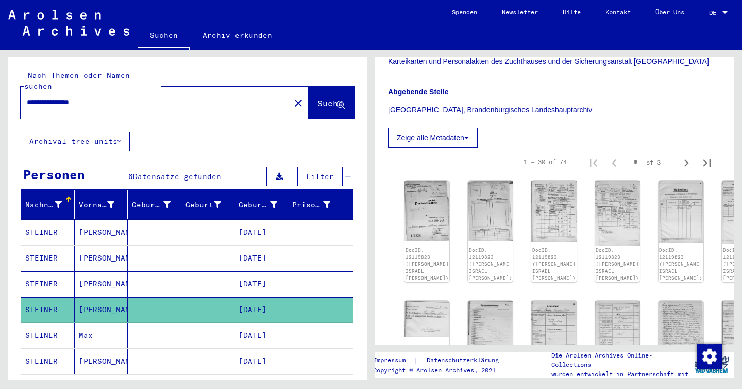
click at [72, 323] on mat-cell "STEINER" at bounding box center [48, 335] width 54 height 25
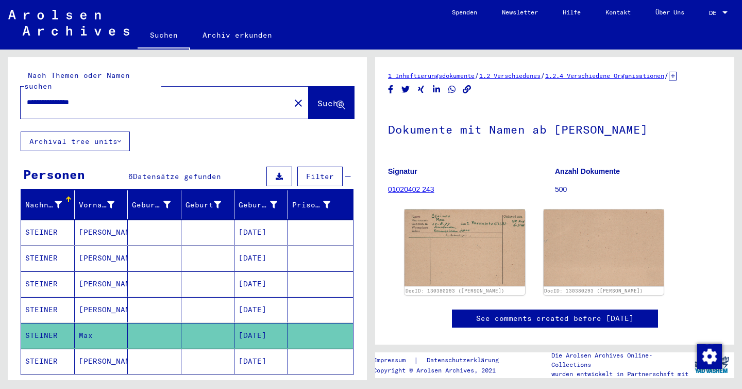
click at [164, 301] on mat-cell at bounding box center [155, 309] width 54 height 25
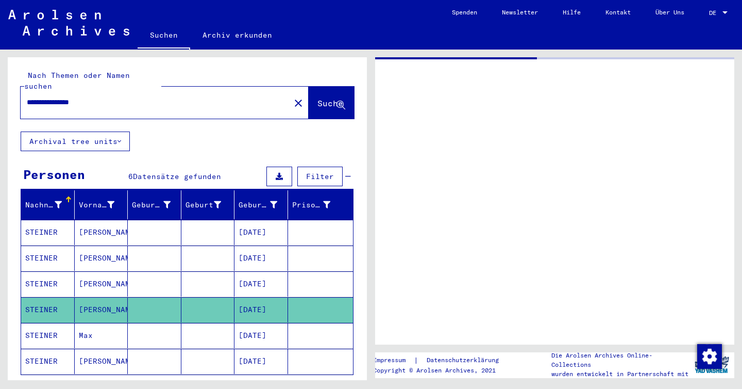
click at [164, 301] on mat-cell at bounding box center [155, 309] width 54 height 25
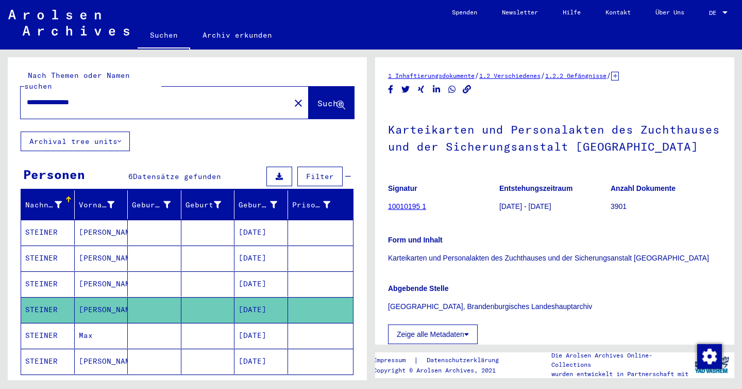
click at [141, 327] on mat-cell at bounding box center [155, 335] width 54 height 25
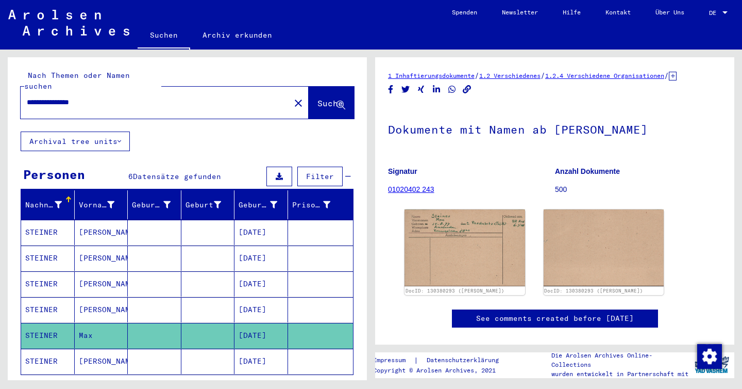
click at [126, 297] on mat-cell "[PERSON_NAME]" at bounding box center [102, 309] width 54 height 25
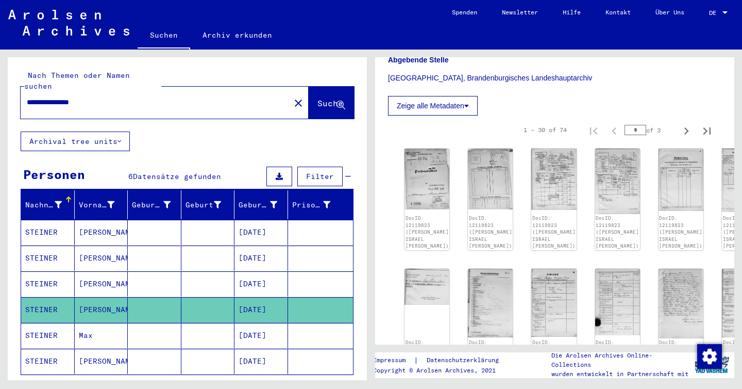
scroll to position [414, 0]
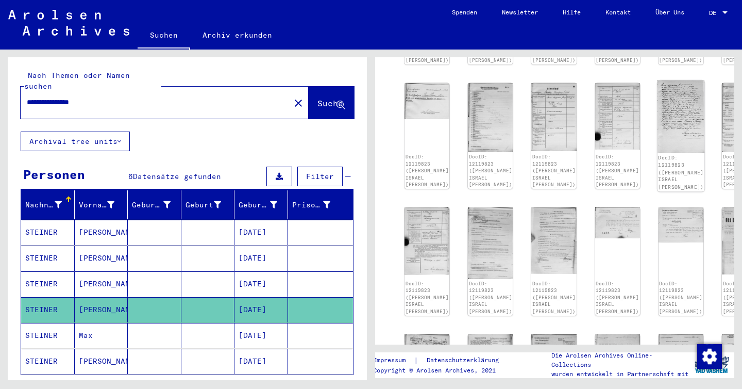
click at [658, 110] on img at bounding box center [681, 116] width 47 height 73
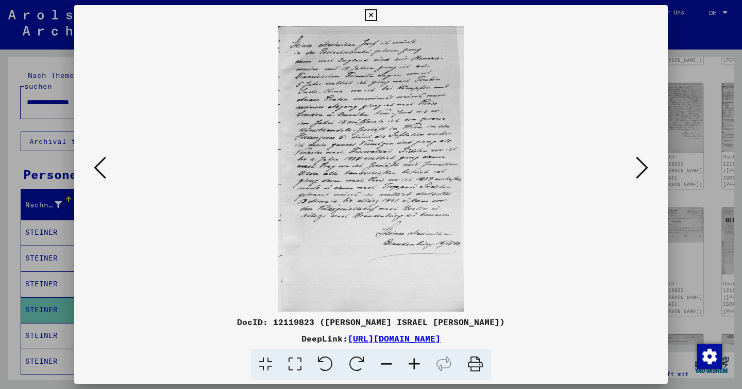
click at [371, 17] on icon at bounding box center [371, 15] width 12 height 12
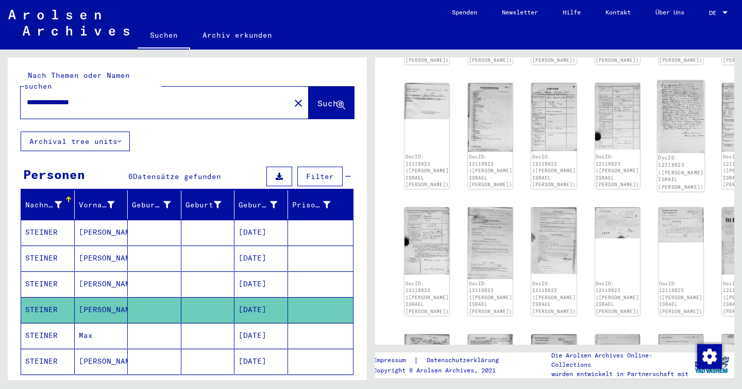
click at [658, 119] on img at bounding box center [681, 116] width 47 height 73
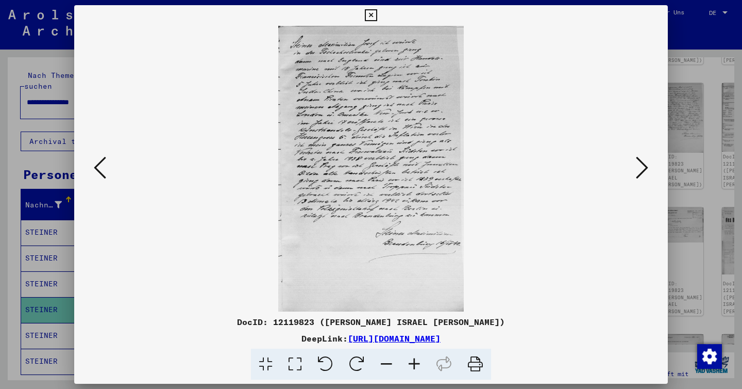
click at [99, 169] on icon at bounding box center [100, 167] width 12 height 25
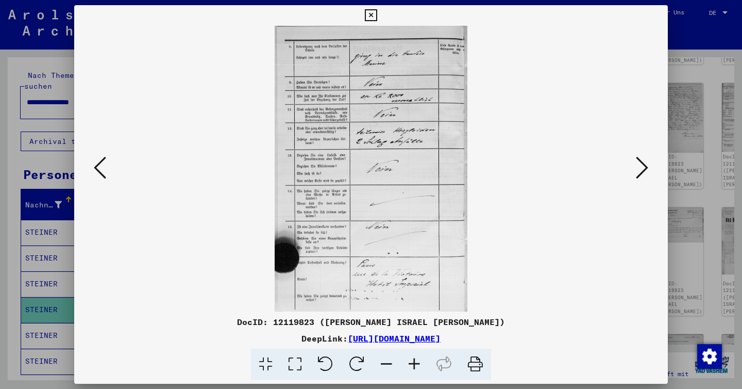
click at [642, 163] on icon at bounding box center [642, 167] width 12 height 25
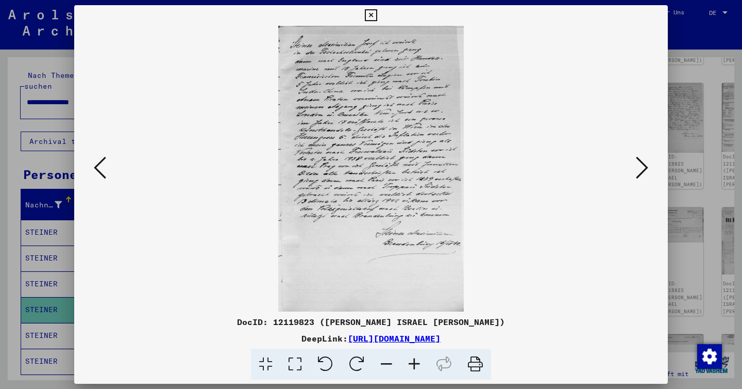
click at [642, 163] on icon at bounding box center [642, 167] width 12 height 25
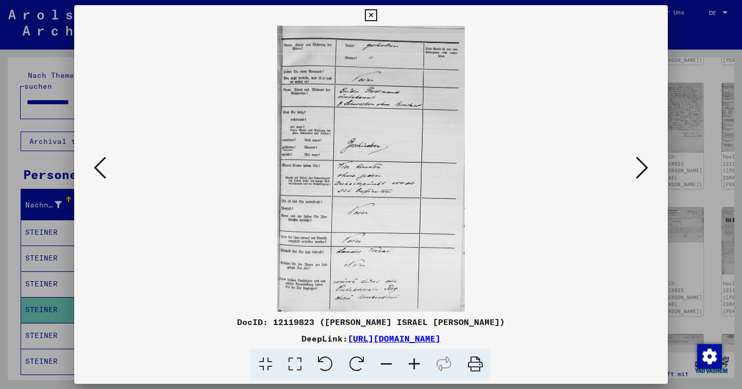
click at [371, 14] on icon at bounding box center [371, 15] width 12 height 12
